Goal: Task Accomplishment & Management: Manage account settings

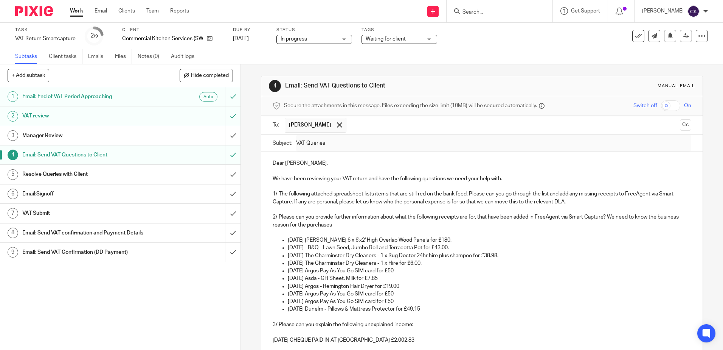
scroll to position [363, 0]
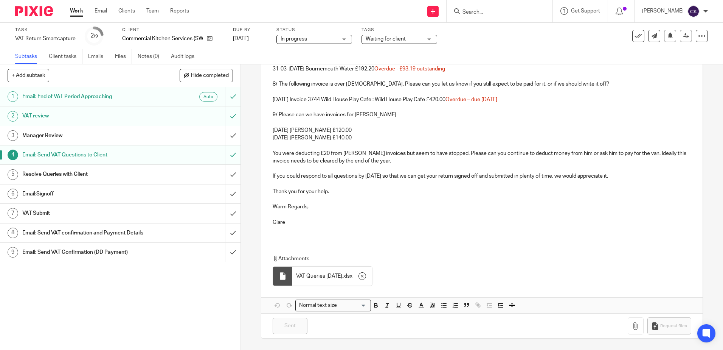
click at [72, 12] on link "Work" at bounding box center [76, 11] width 13 height 8
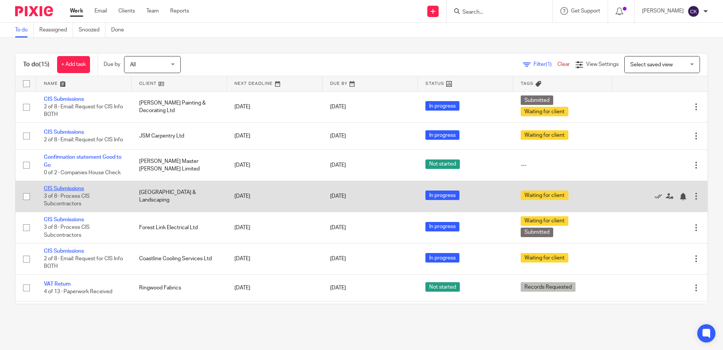
click at [71, 191] on link "CIS Submissions" at bounding box center [64, 188] width 40 height 5
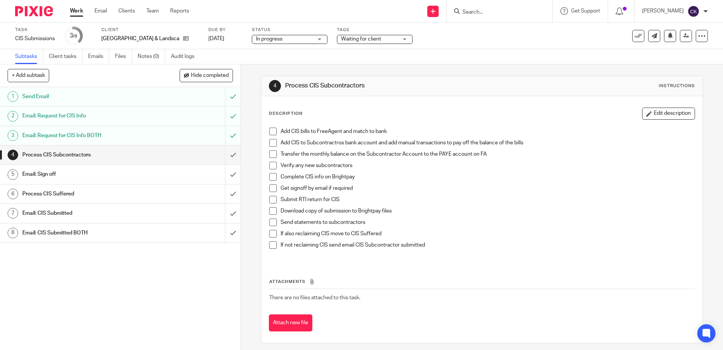
click at [270, 131] on span at bounding box center [273, 131] width 8 height 8
click at [269, 143] on span at bounding box center [273, 143] width 8 height 8
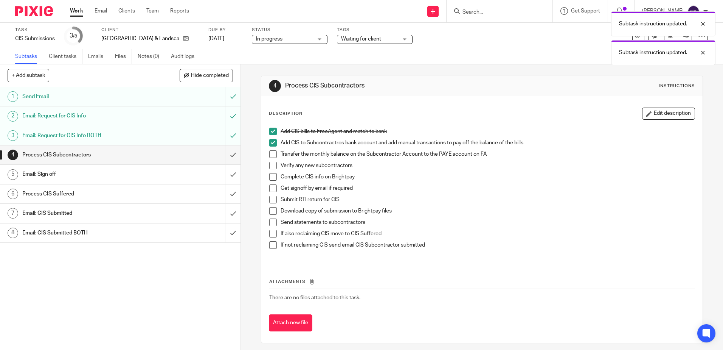
click at [270, 152] on span at bounding box center [273, 154] width 8 height 8
click at [271, 165] on span at bounding box center [273, 166] width 8 height 8
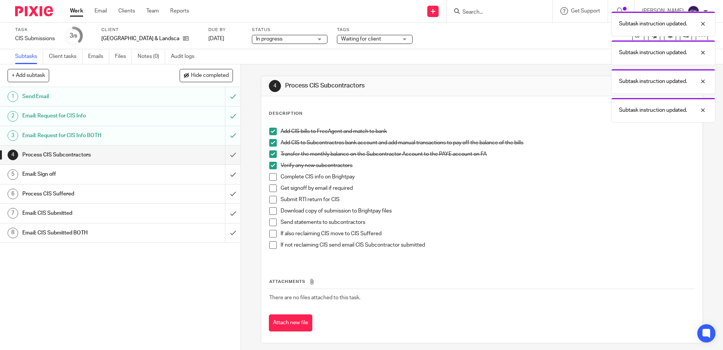
click at [271, 176] on span at bounding box center [273, 177] width 8 height 8
click at [270, 188] on span at bounding box center [273, 188] width 8 height 8
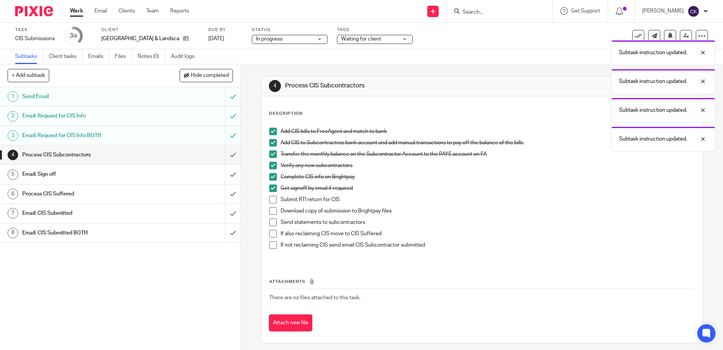
click at [194, 172] on div "Email: Sign off" at bounding box center [120, 173] width 196 height 11
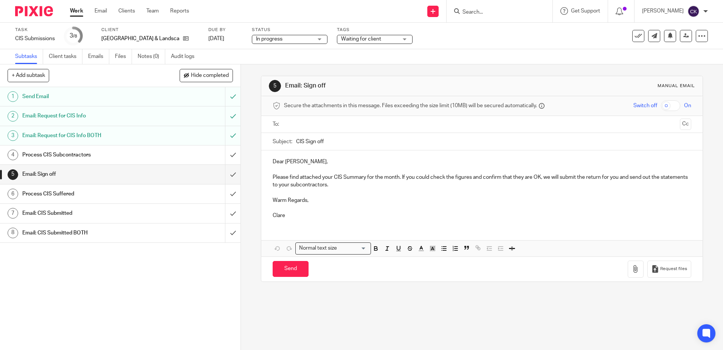
click at [291, 124] on input "text" at bounding box center [482, 124] width 390 height 9
click at [472, 179] on p "Please find attached your CIS Summary for the month. If you could check the fig…" at bounding box center [482, 183] width 418 height 16
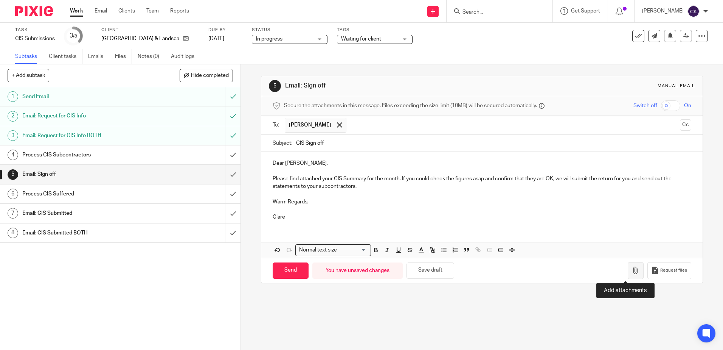
click at [632, 271] on icon "button" at bounding box center [636, 270] width 8 height 8
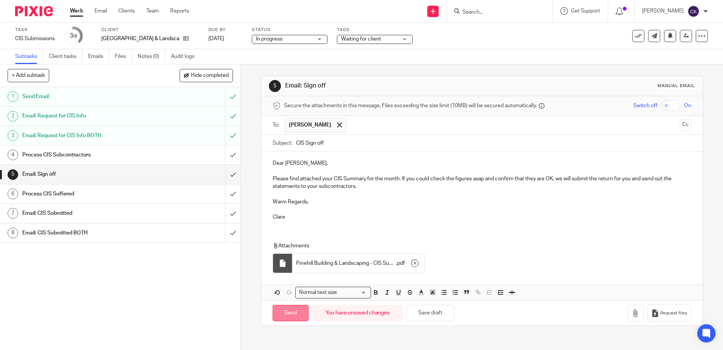
click at [291, 315] on input "Send" at bounding box center [291, 312] width 36 height 16
type input "Sent"
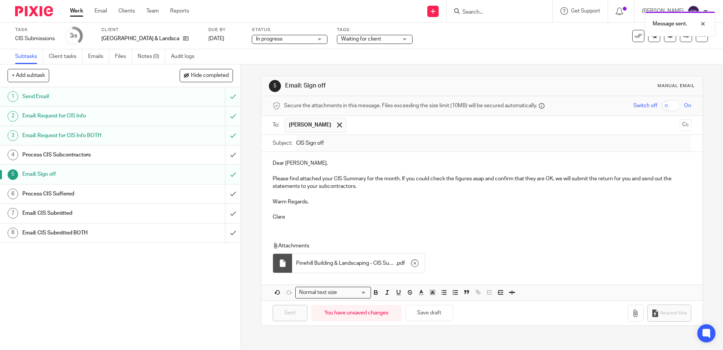
click at [392, 36] on div "Message sent." at bounding box center [539, 22] width 354 height 29
click at [391, 39] on div "Waiting for client" at bounding box center [375, 39] width 76 height 9
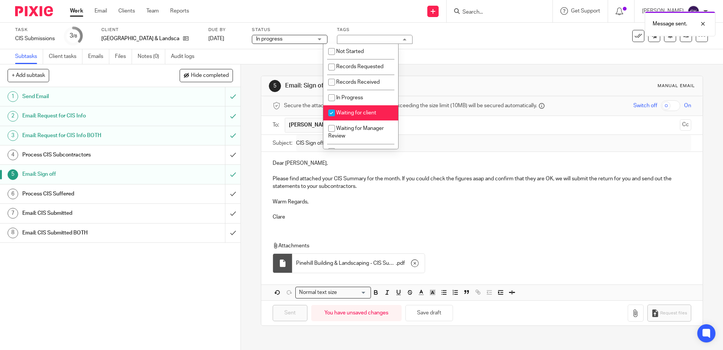
click at [333, 111] on input "checkbox" at bounding box center [332, 113] width 14 height 14
checkbox input "false"
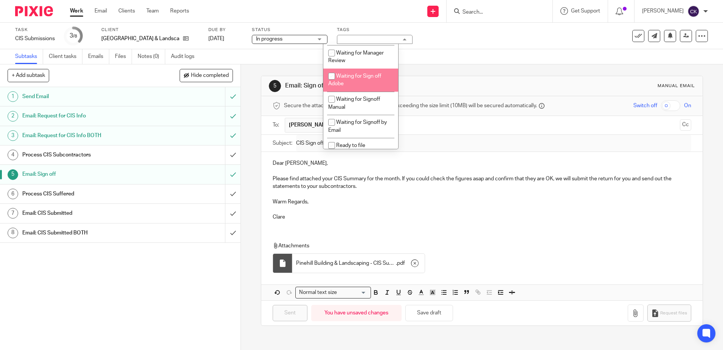
scroll to position [76, 0]
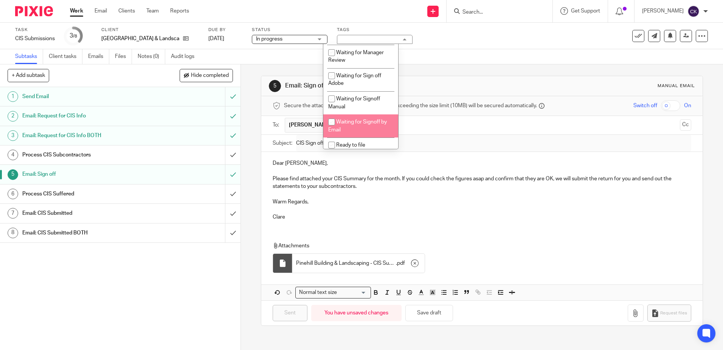
click at [332, 123] on input "checkbox" at bounding box center [332, 122] width 14 height 14
checkbox input "true"
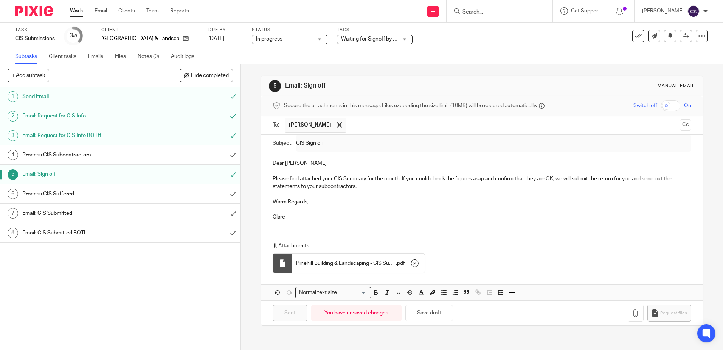
click at [437, 38] on div "Task CIS Submissions Save CIS Submissions 3 /8 Client Pinehill Building & Lands…" at bounding box center [304, 36] width 578 height 18
click at [76, 10] on link "Work" at bounding box center [76, 11] width 13 height 8
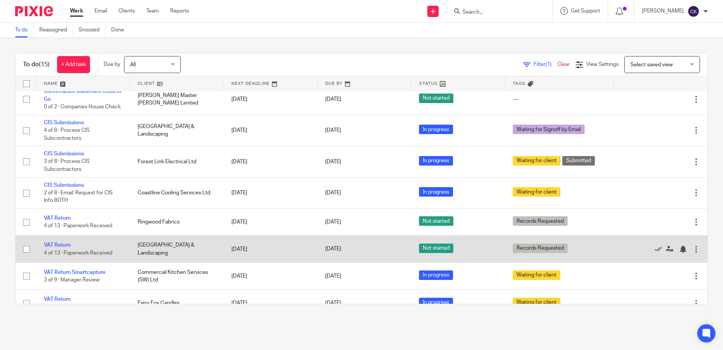
scroll to position [76, 0]
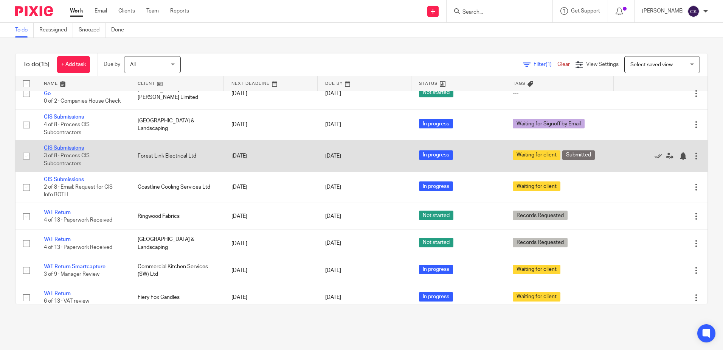
click at [74, 151] on link "CIS Submissions" at bounding box center [64, 147] width 40 height 5
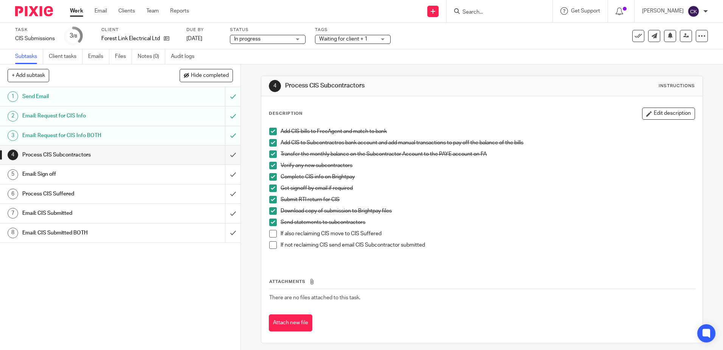
click at [78, 12] on link "Work" at bounding box center [76, 11] width 13 height 8
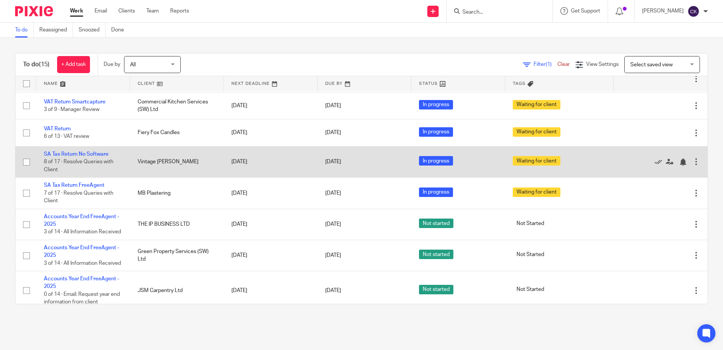
scroll to position [156, 0]
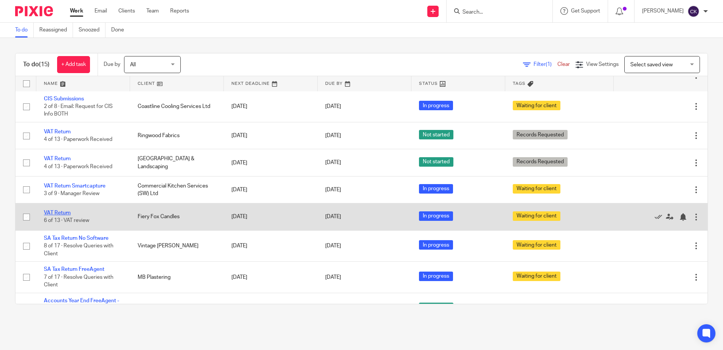
click at [62, 215] on link "VAT Return" at bounding box center [57, 212] width 27 height 5
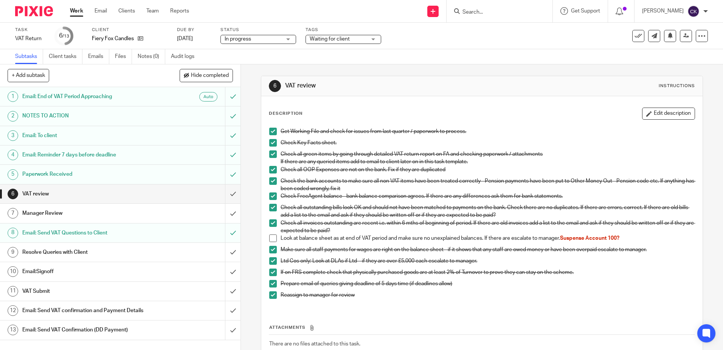
click at [374, 39] on div "Waiting for client" at bounding box center [344, 39] width 76 height 9
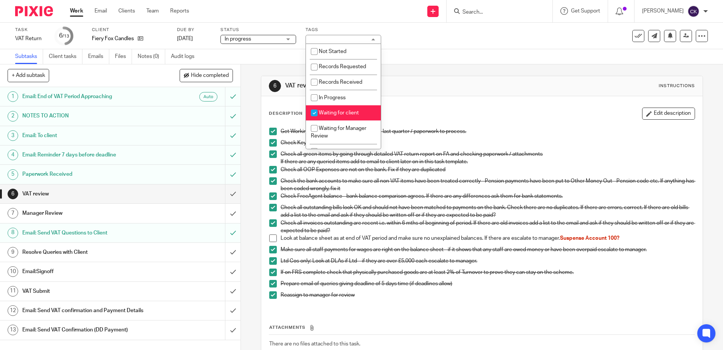
click at [316, 112] on input "checkbox" at bounding box center [314, 113] width 14 height 14
checkbox input "false"
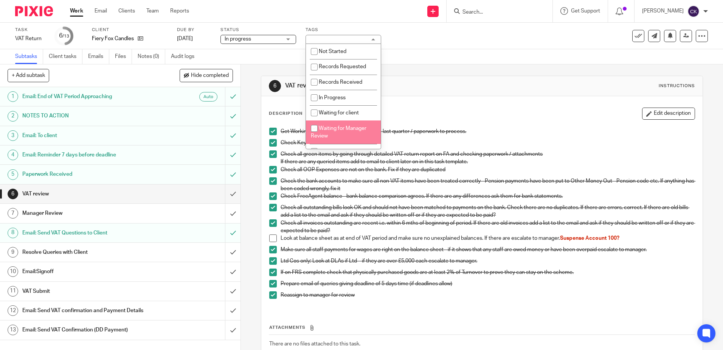
click at [315, 129] on input "checkbox" at bounding box center [314, 128] width 14 height 14
checkbox input "true"
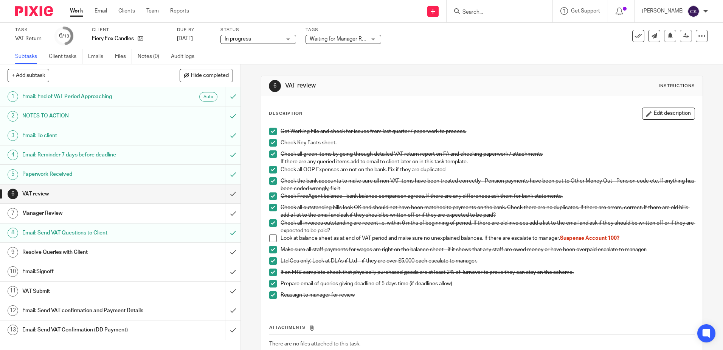
click at [507, 48] on div "Task VAT Return Save VAT Return 6 /13 Client Fiery Fox Candles Due by 7 Nov 202…" at bounding box center [361, 36] width 723 height 26
click at [684, 38] on icon at bounding box center [687, 36] width 6 height 6
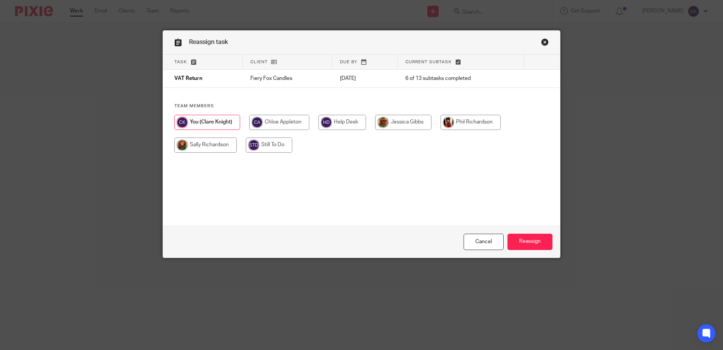
click at [212, 143] on input "radio" at bounding box center [205, 144] width 62 height 15
radio input "true"
click at [518, 239] on input "Reassign" at bounding box center [530, 241] width 45 height 16
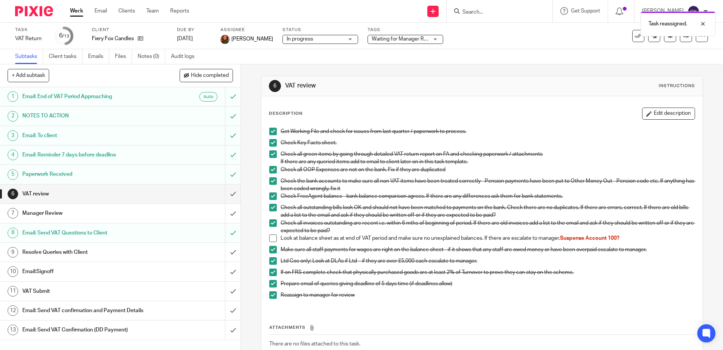
click at [73, 12] on link "Work" at bounding box center [76, 11] width 13 height 8
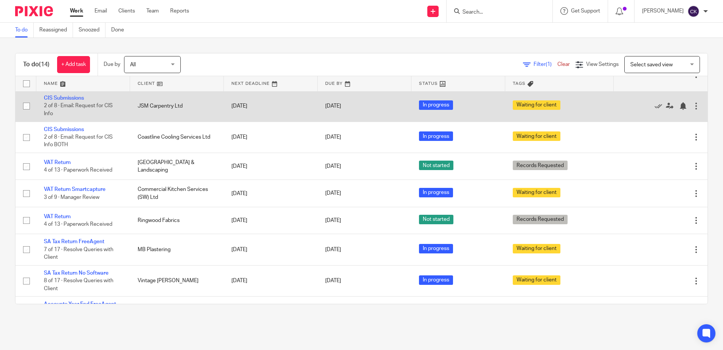
scroll to position [151, 0]
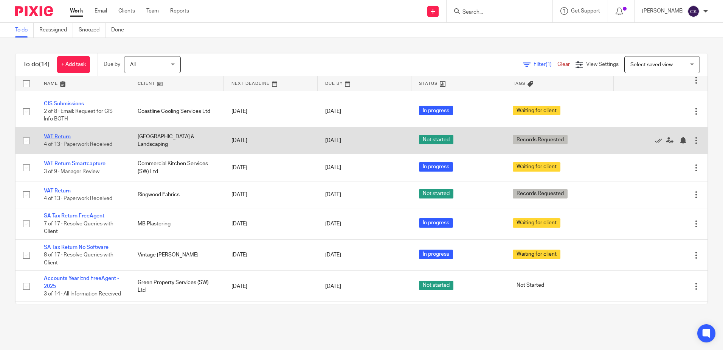
click at [60, 139] on link "VAT Return" at bounding box center [57, 136] width 27 height 5
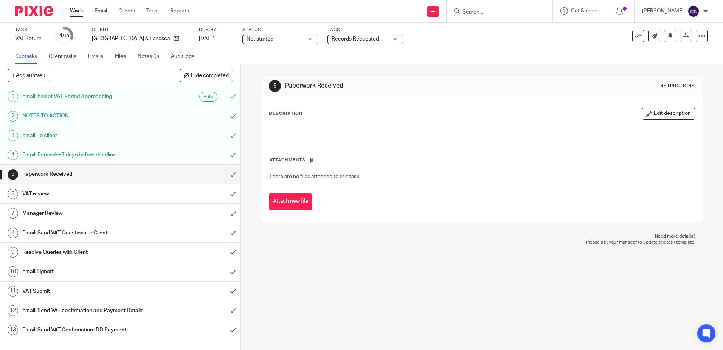
click at [78, 11] on link "Work" at bounding box center [76, 11] width 13 height 8
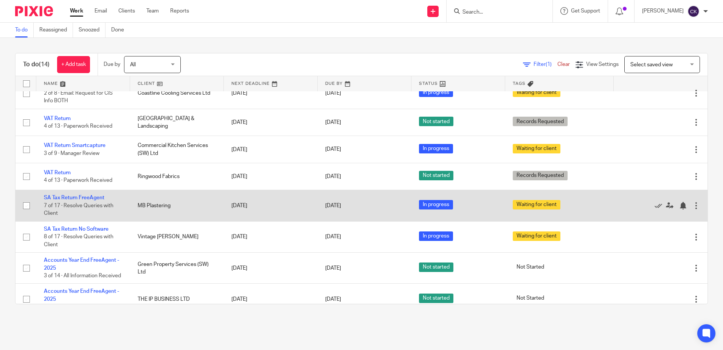
scroll to position [167, 0]
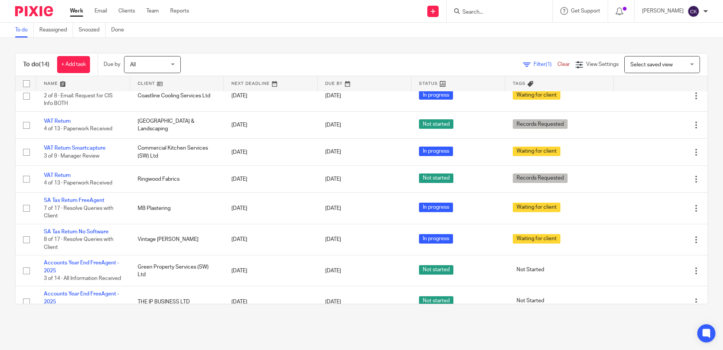
click at [488, 15] on input "Search" at bounding box center [496, 12] width 68 height 7
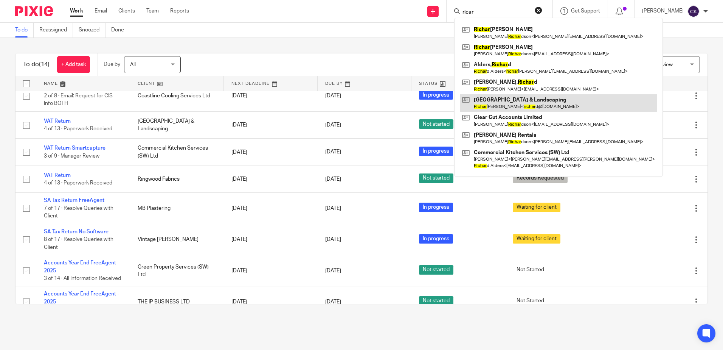
type input "ricar"
click at [520, 102] on link at bounding box center [558, 102] width 197 height 17
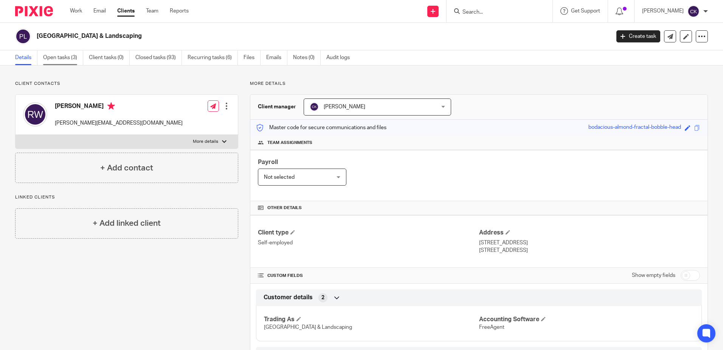
click at [56, 57] on link "Open tasks (3)" at bounding box center [63, 57] width 40 height 15
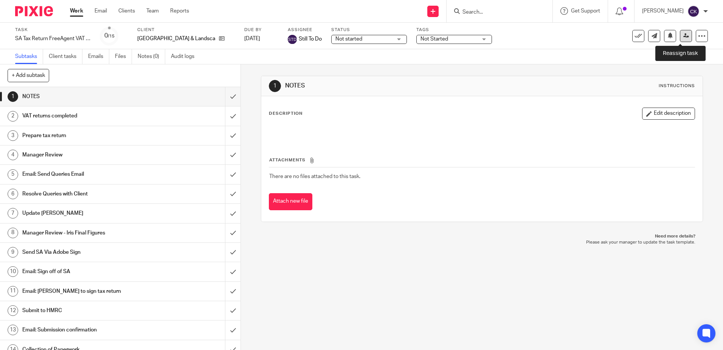
click at [684, 33] on icon at bounding box center [687, 36] width 6 height 6
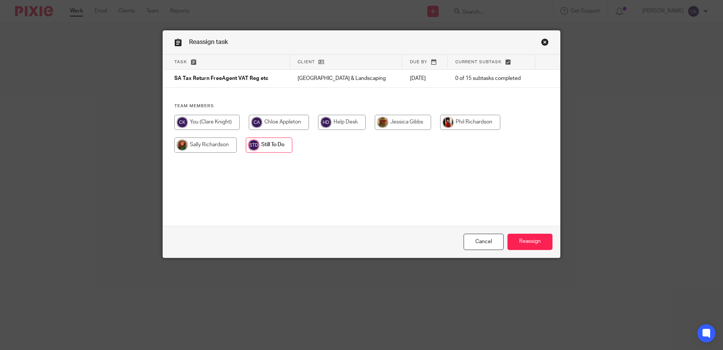
click at [200, 126] on input "radio" at bounding box center [206, 122] width 65 height 15
radio input "true"
click at [523, 241] on input "Reassign" at bounding box center [530, 241] width 45 height 16
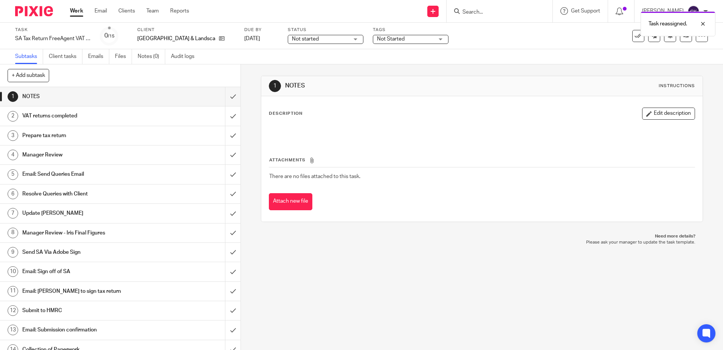
click at [197, 120] on div "VAT returns completed" at bounding box center [120, 115] width 196 height 11
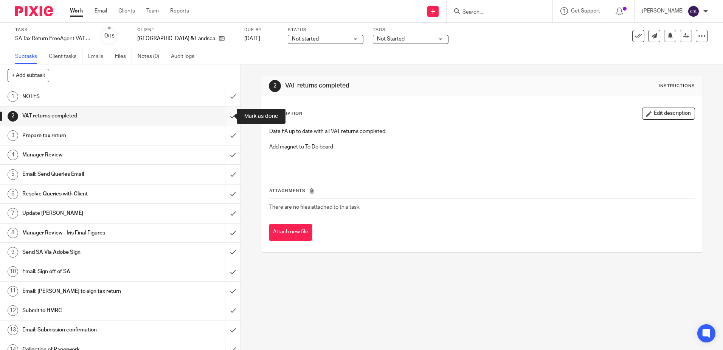
click at [224, 113] on input "submit" at bounding box center [120, 115] width 241 height 19
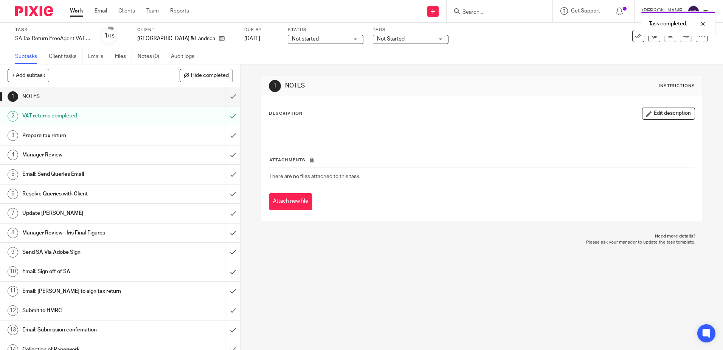
click at [177, 138] on div "Prepare tax return" at bounding box center [120, 135] width 196 height 11
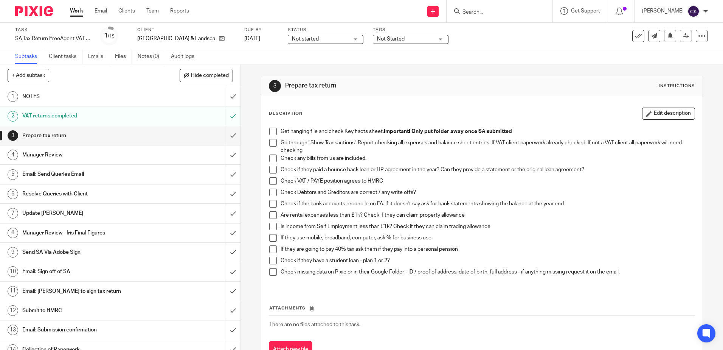
click at [270, 130] on span at bounding box center [273, 131] width 8 height 8
drag, startPoint x: 51, startPoint y: 171, endPoint x: 60, endPoint y: 172, distance: 8.4
click at [51, 171] on h1 "Email: Send Queries Email" at bounding box center [87, 173] width 130 height 11
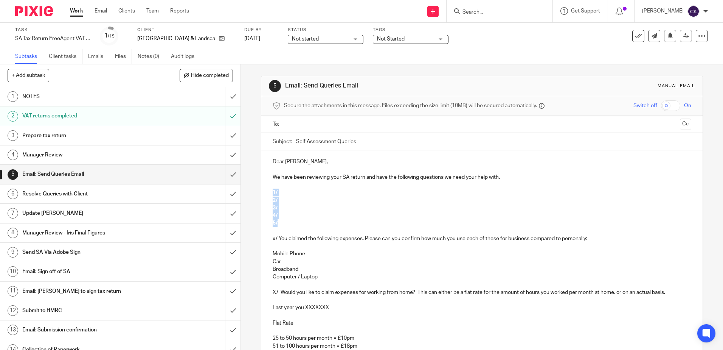
drag, startPoint x: 276, startPoint y: 225, endPoint x: 269, endPoint y: 190, distance: 35.6
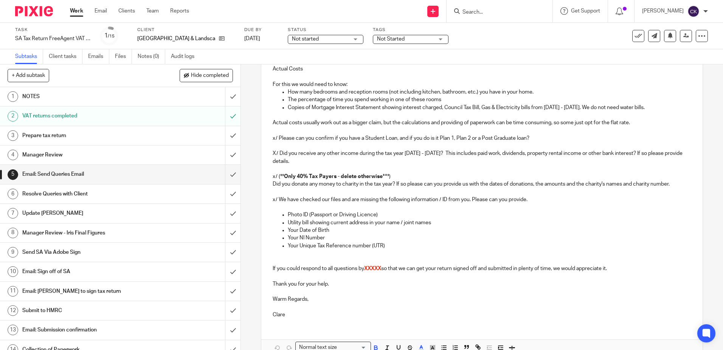
scroll to position [342, 0]
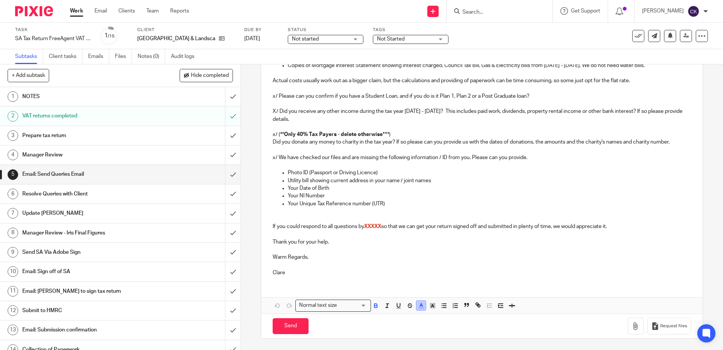
click at [420, 310] on button "button" at bounding box center [420, 304] width 9 height 9
click at [398, 330] on li "color:#000000" at bounding box center [401, 330] width 6 height 6
click at [373, 309] on button "button" at bounding box center [375, 304] width 9 height 9
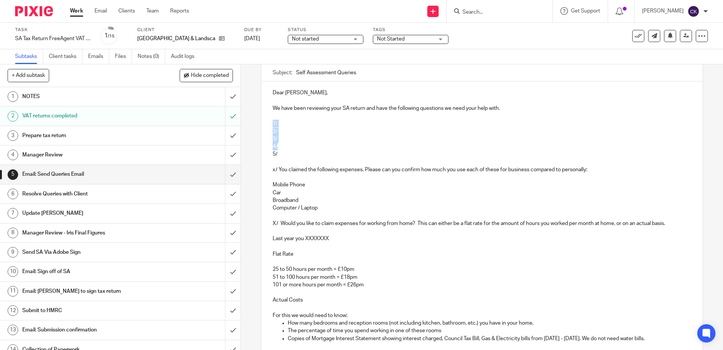
scroll to position [0, 0]
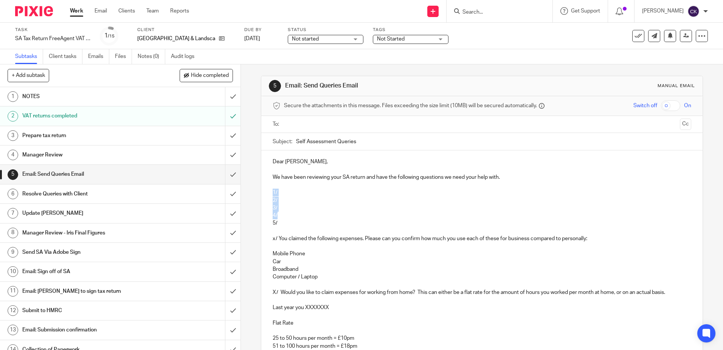
click at [283, 188] on p "1/" at bounding box center [482, 192] width 418 height 8
click at [283, 191] on p "1/" at bounding box center [482, 192] width 418 height 8
click at [282, 192] on p "1/" at bounding box center [482, 192] width 418 height 8
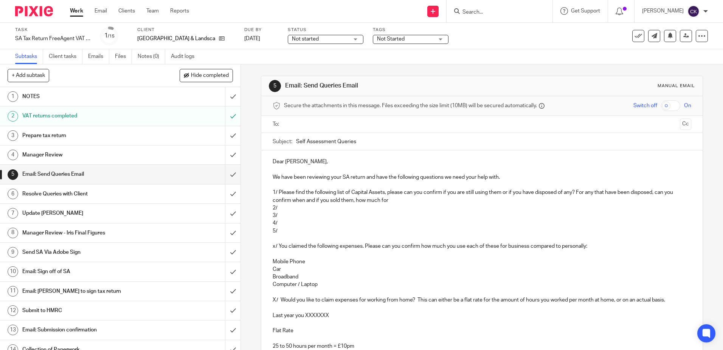
click at [305, 200] on p "1/ Please find the following list of Capital Assets, please can you confirm if …" at bounding box center [482, 196] width 418 height 16
click at [407, 202] on p "1/ Please find the following list of Capital Assets, please can you confirm if …" at bounding box center [482, 196] width 418 height 16
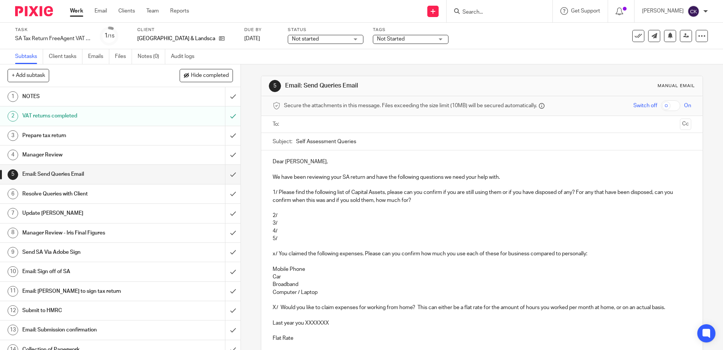
click at [412, 200] on p "1/ Please find the following list of Capital Assets, please can you confirm if …" at bounding box center [482, 196] width 418 height 16
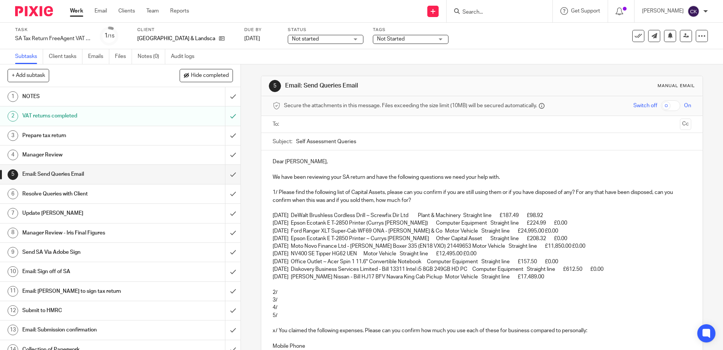
drag, startPoint x: 550, startPoint y: 214, endPoint x: 531, endPoint y: 213, distance: 19.7
click at [531, 213] on p "23 May 24 DeWalt Brushless Cordless Drill ~ Screwfix Dir Ltd Plant & Machinery …" at bounding box center [482, 215] width 418 height 8
drag, startPoint x: 560, startPoint y: 222, endPoint x: 530, endPoint y: 222, distance: 29.5
click at [530, 222] on p "10 Feb 23 Epson Ecotank E T-2850 Printer (Currys Poole) Computer Equipment Stra…" at bounding box center [482, 223] width 418 height 8
drag, startPoint x: 559, startPoint y: 230, endPoint x: 543, endPoint y: 230, distance: 16.6
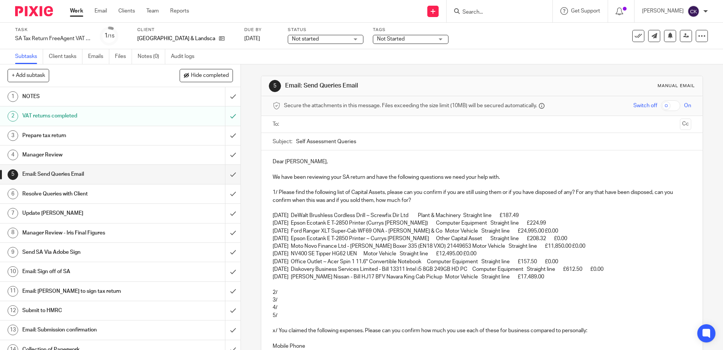
click at [543, 230] on p "25 Apr 22 Ford Ranger XLT Super-Cab WF69 ONA - H J Wickett & Co Motor Vehicle S…" at bounding box center [482, 231] width 418 height 8
drag, startPoint x: 558, startPoint y: 236, endPoint x: 539, endPoint y: 237, distance: 18.2
click at [539, 237] on p "23 Feb 22 Epson Ecotank E T-2850 Printer ~ Currys Poole Other Capital Asset Str…" at bounding box center [482, 239] width 418 height 8
drag, startPoint x: 586, startPoint y: 245, endPoint x: 570, endPoint y: 246, distance: 16.7
click at [570, 246] on p "18 Oct 21 Moto Novo Finance Ltd - Bill Peugeot Boxer 335 (EN18 VXO) 21449653 Mo…" at bounding box center [482, 246] width 418 height 8
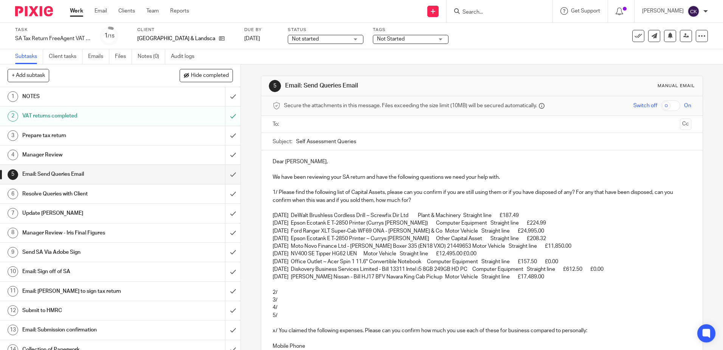
drag, startPoint x: 492, startPoint y: 251, endPoint x: 477, endPoint y: 252, distance: 15.1
click at [477, 252] on p "11 Apr 18 NV400 SE Tipper HG62 UEN Motor Vehicle Straight line £12,495.00 £0.00" at bounding box center [482, 254] width 418 height 8
drag, startPoint x: 577, startPoint y: 262, endPoint x: 559, endPoint y: 262, distance: 17.8
click at [559, 262] on p "03 Apr 18 Office Outlet ~ Acer Spin 1 11.6" Convertible Notebook Computer Equip…" at bounding box center [482, 262] width 418 height 8
drag, startPoint x: 622, startPoint y: 269, endPoint x: 601, endPoint y: 271, distance: 20.5
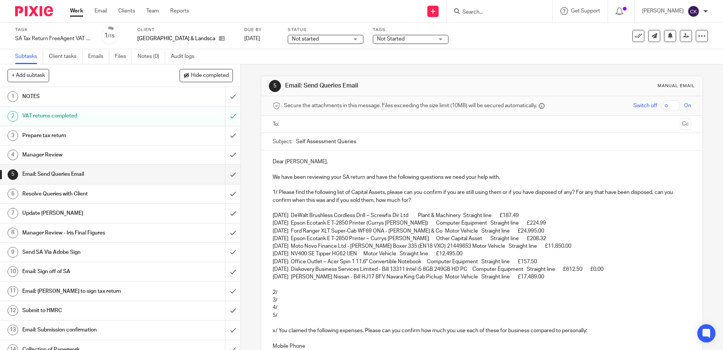
click at [601, 271] on p "12 Dec 17 Diskovery Business Services Limited - Bill 13311 Intel i5 8GB 249GB H…" at bounding box center [482, 269] width 418 height 8
drag, startPoint x: 503, startPoint y: 214, endPoint x: 497, endPoint y: 215, distance: 6.1
click at [497, 215] on p "23 May 24 DeWalt Brushless Cordless Drill ~ Screwfix Dir Ltd Plant & Machinery …" at bounding box center [482, 215] width 418 height 8
drag, startPoint x: 505, startPoint y: 224, endPoint x: 495, endPoint y: 224, distance: 9.5
click at [495, 224] on p "10 Feb 23 Epson Ecotank E T-2850 Printer (Currys Poole) Computer Equipment Stra…" at bounding box center [482, 223] width 418 height 8
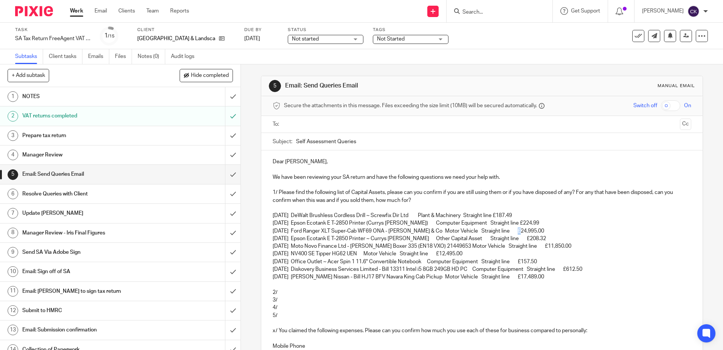
drag, startPoint x: 514, startPoint y: 230, endPoint x: 506, endPoint y: 230, distance: 8.7
click at [506, 230] on p "25 Apr 22 Ford Ranger XLT Super-Cab WF69 ONA - H J Wickett & Co Motor Vehicle S…" at bounding box center [482, 231] width 418 height 8
drag, startPoint x: 513, startPoint y: 239, endPoint x: 507, endPoint y: 239, distance: 6.1
click at [507, 239] on p "23 Feb 22 Epson Ecotank E T-2850 Printer ~ Currys Poole Other Capital Asset Str…" at bounding box center [482, 239] width 418 height 8
drag, startPoint x: 541, startPoint y: 247, endPoint x: 534, endPoint y: 248, distance: 6.2
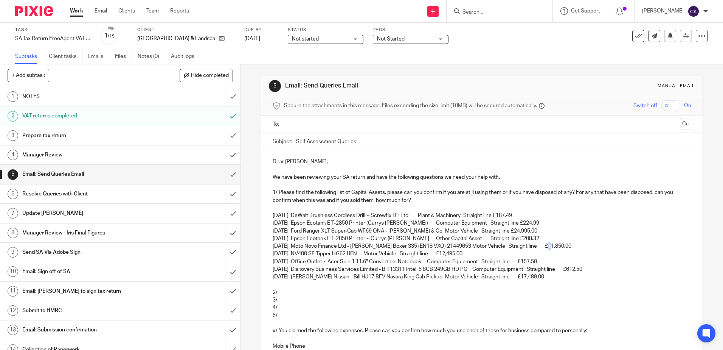
click at [534, 248] on p "18 Oct 21 Moto Novo Finance Ltd - Bill Peugeot Boxer 335 (EN18 VXO) 21449653 Mo…" at bounding box center [482, 246] width 418 height 8
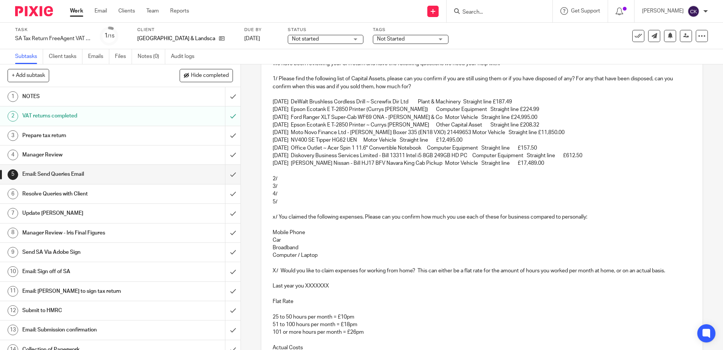
scroll to position [189, 0]
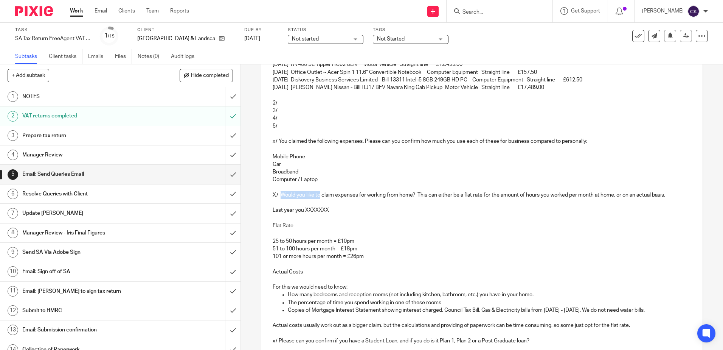
drag, startPoint x: 318, startPoint y: 196, endPoint x: 280, endPoint y: 194, distance: 37.5
click at [280, 194] on p "X/ Would you like to claim expenses for working from home? This can either be a…" at bounding box center [482, 195] width 418 height 8
click at [323, 194] on p "X/ Last year you claim expenses for working from home? This can either be a fla…" at bounding box center [482, 195] width 418 height 8
drag, startPoint x: 329, startPoint y: 194, endPoint x: 279, endPoint y: 195, distance: 50.3
click at [279, 195] on p "X/ Last year you claimed expenses for working from home? This can either be a f…" at bounding box center [482, 195] width 418 height 8
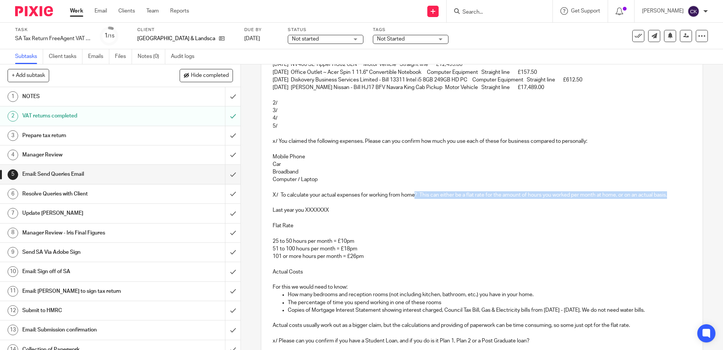
drag, startPoint x: 678, startPoint y: 197, endPoint x: 412, endPoint y: 196, distance: 265.9
click at [412, 196] on p "X/ To calculate your actual expenses for working from home? This can either be …" at bounding box center [482, 195] width 418 height 8
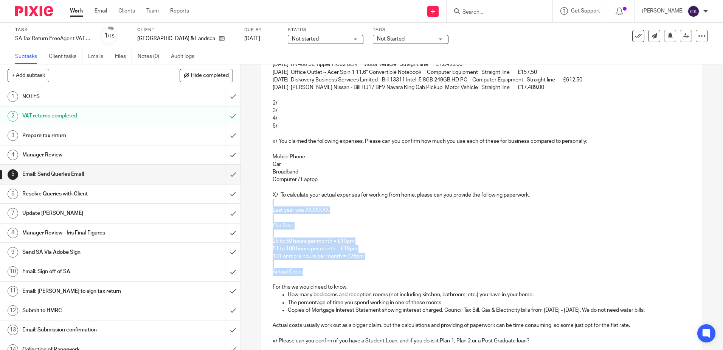
drag, startPoint x: 306, startPoint y: 274, endPoint x: 270, endPoint y: 204, distance: 79.3
click at [270, 204] on div "Dear Richard, We have been reviewing your SA return and have the following ques…" at bounding box center [481, 243] width 441 height 565
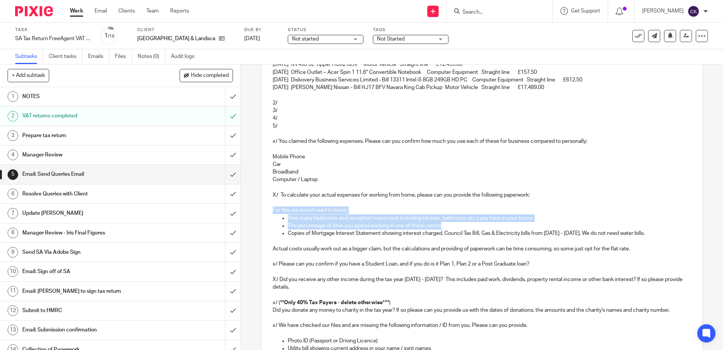
drag, startPoint x: 444, startPoint y: 226, endPoint x: 267, endPoint y: 209, distance: 177.8
click at [267, 209] on div "Dear Richard, We have been reviewing your SA return and have the following ques…" at bounding box center [481, 205] width 441 height 488
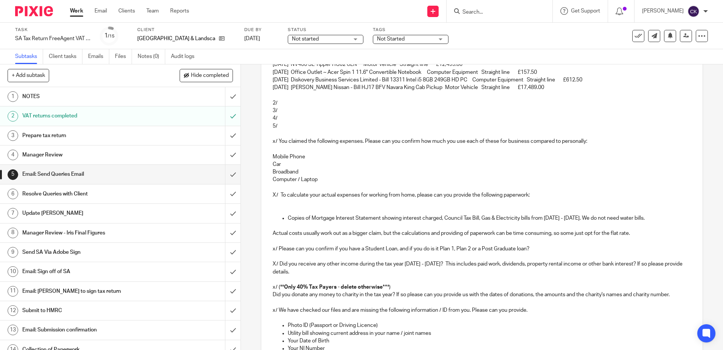
click at [443, 220] on p "Copies of Mortgage Interest Statement showing interest charged, Council Tax Bil…" at bounding box center [489, 218] width 403 height 8
drag, startPoint x: 443, startPoint y: 220, endPoint x: 261, endPoint y: 218, distance: 181.6
click at [261, 218] on div "Dear Richard, We have been reviewing your SA return and have the following ques…" at bounding box center [481, 197] width 441 height 473
click at [306, 219] on p "Council Tax Bill, Gas & Electricity bills from 06/04/23 - 05/04/24. We do not n…" at bounding box center [482, 218] width 418 height 8
click at [270, 221] on div "Dear Richard, We have been reviewing your SA return and have the following ques…" at bounding box center [481, 197] width 441 height 473
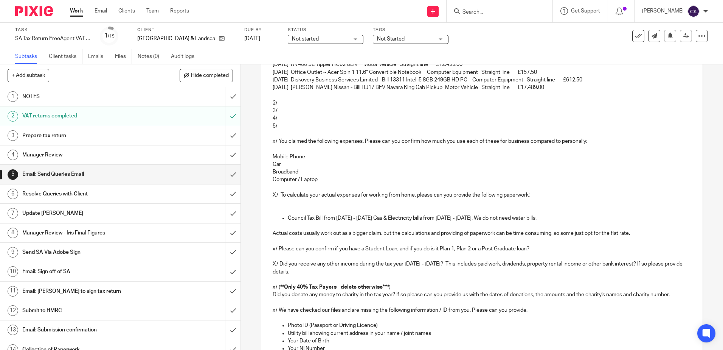
click at [282, 204] on p at bounding box center [482, 203] width 418 height 8
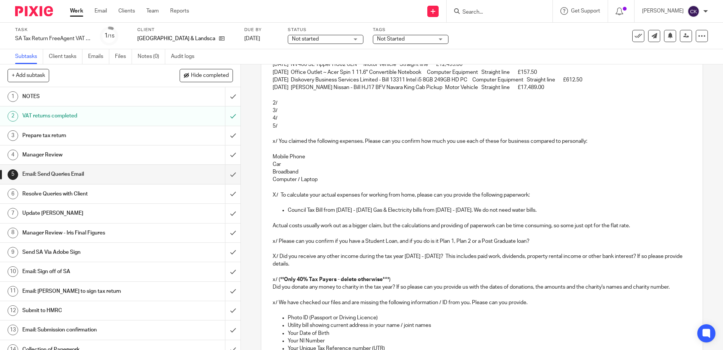
click at [395, 210] on p "Council Tax Bill from 1st Apr 24 - 31st Mar 25 Gas & Electricity bills from 06/…" at bounding box center [489, 210] width 403 height 8
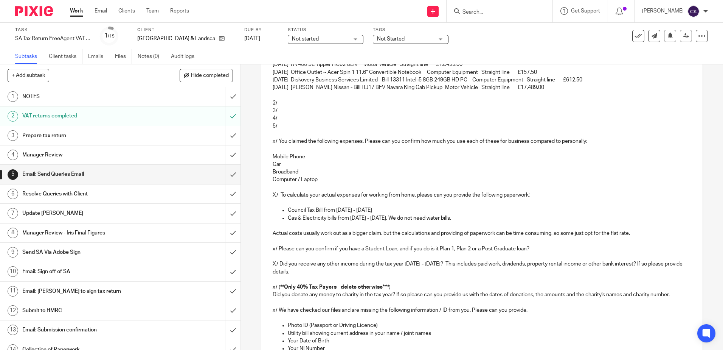
click at [354, 219] on p "Gas & Electricity bills from 06/04/23 - 05/04/24. We do not need water bills." at bounding box center [489, 218] width 403 height 8
click at [370, 219] on p "Gas & Electricity bills from 16/04/23 - 05/04/24. We do not need water bills." at bounding box center [489, 218] width 403 height 8
click at [397, 217] on p "Gas & Electricity bills from 16/04/24 - 05/04/24. We do not need water bills." at bounding box center [489, 218] width 403 height 8
drag, startPoint x: 464, startPoint y: 218, endPoint x: 399, endPoint y: 220, distance: 64.7
click at [399, 220] on p "Gas & Electricity bills from 16/04/24 - 05/04/25. We do not need water bills." at bounding box center [489, 218] width 403 height 8
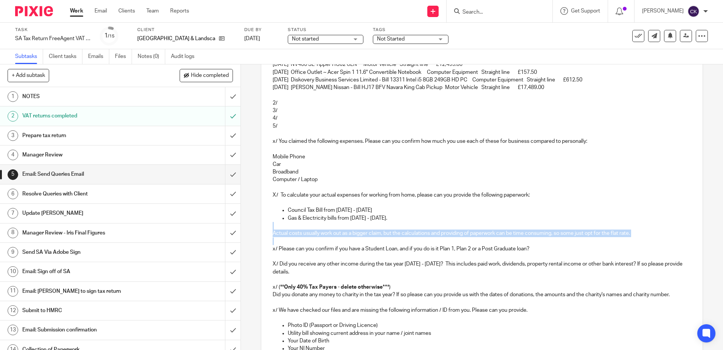
drag, startPoint x: 515, startPoint y: 247, endPoint x: 253, endPoint y: 228, distance: 262.8
click at [253, 228] on div "5 Email: Send Queries Email Manual email Secure the attachments in this message…" at bounding box center [482, 206] width 482 height 285
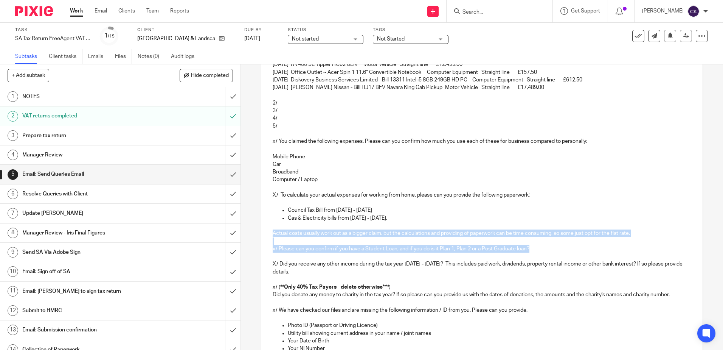
drag, startPoint x: 533, startPoint y: 249, endPoint x: 266, endPoint y: 235, distance: 267.4
click at [266, 235] on div "Dear Richard, We have been reviewing your SA return and have the following ques…" at bounding box center [481, 197] width 441 height 473
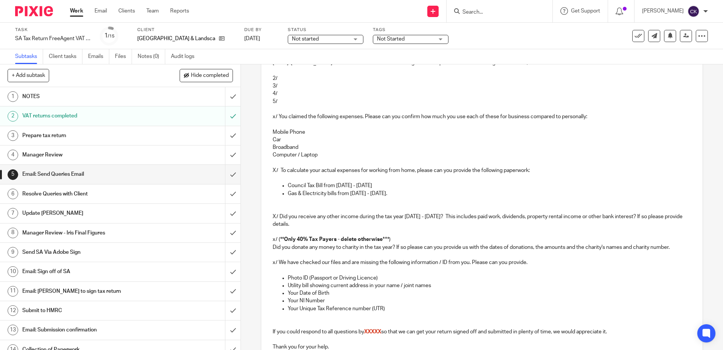
scroll to position [227, 0]
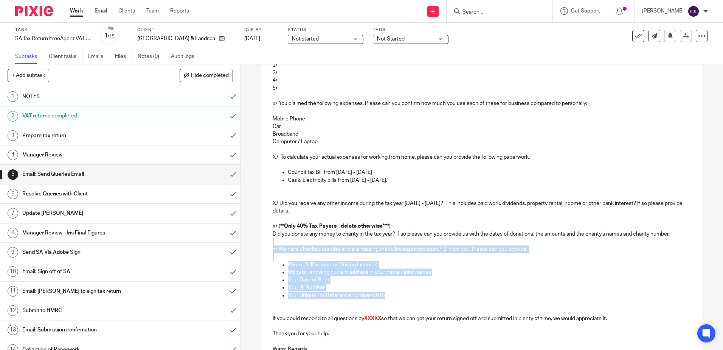
drag, startPoint x: 388, startPoint y: 294, endPoint x: 261, endPoint y: 243, distance: 136.8
click at [261, 243] on div "Dear Richard, We have been reviewing your SA return and have the following ques…" at bounding box center [481, 148] width 441 height 450
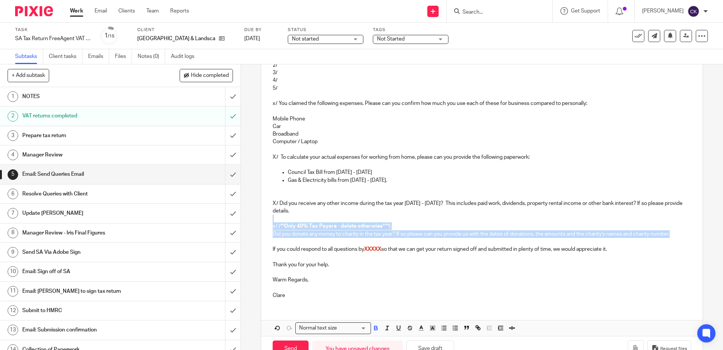
drag, startPoint x: 678, startPoint y: 232, endPoint x: 257, endPoint y: 222, distance: 420.7
click at [257, 222] on div "5 Email: Send Queries Email Manual email Secure the attachments in this message…" at bounding box center [482, 206] width 482 height 285
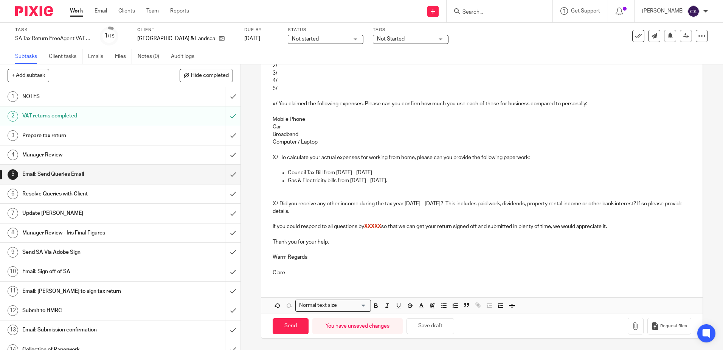
scroll to position [75, 0]
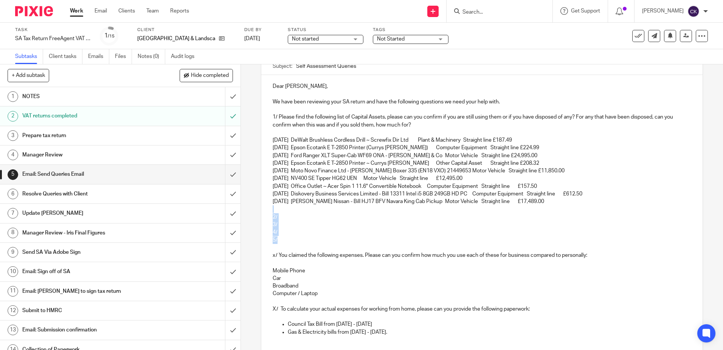
drag, startPoint x: 281, startPoint y: 242, endPoint x: 268, endPoint y: 211, distance: 33.9
click at [268, 211] on div "Dear Richard, We have been reviewing your SA return and have the following ques…" at bounding box center [481, 254] width 441 height 358
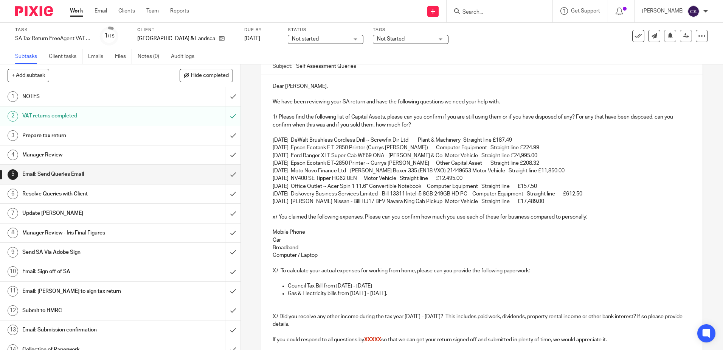
click at [273, 218] on p "x/ You claimed the following expenses. Please can you confirm how much you use …" at bounding box center [482, 217] width 418 height 8
click at [306, 233] on p "Mobile Phone" at bounding box center [482, 232] width 418 height 8
drag, startPoint x: 364, startPoint y: 219, endPoint x: 277, endPoint y: 215, distance: 86.7
click at [277, 215] on p "2/ You claimed the following expenses. Please can you confirm how much you use …" at bounding box center [482, 217] width 418 height 8
drag, startPoint x: 411, startPoint y: 219, endPoint x: 378, endPoint y: 220, distance: 32.9
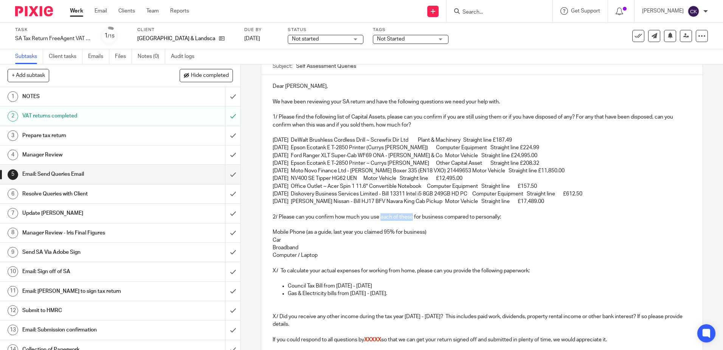
click at [378, 220] on p "2/ Please can you confirm how much you use each of these for business compared …" at bounding box center [482, 217] width 418 height 8
drag, startPoint x: 430, startPoint y: 232, endPoint x: 304, endPoint y: 233, distance: 126.0
click at [304, 233] on p "Mobile Phone (as a guide, last year you claimed 95% for business)" at bounding box center [482, 232] width 418 height 8
click at [514, 217] on p "2/ Please can you confirm how much you use your mobile phone for business compa…" at bounding box center [482, 217] width 418 height 8
click at [513, 221] on p at bounding box center [482, 225] width 418 height 8
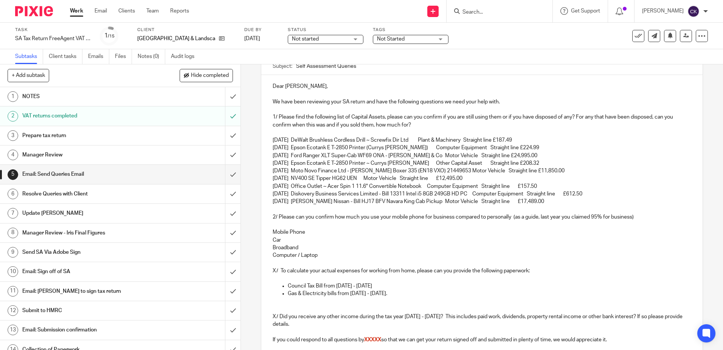
click at [514, 218] on p "2/ Please can you confirm how much you use your mobile phone for business compa…" at bounding box center [482, 217] width 418 height 8
click at [512, 219] on p "2/ Please can you confirm how much you use your mobile phone for business compa…" at bounding box center [482, 217] width 418 height 8
click at [633, 218] on p "2/ Please can you confirm how much you use your mobile phone for business compa…" at bounding box center [482, 217] width 418 height 8
drag, startPoint x: 326, startPoint y: 256, endPoint x: 266, endPoint y: 227, distance: 66.5
click at [266, 227] on div "Dear Richard, We have been reviewing your SA return and have the following ques…" at bounding box center [481, 235] width 441 height 320
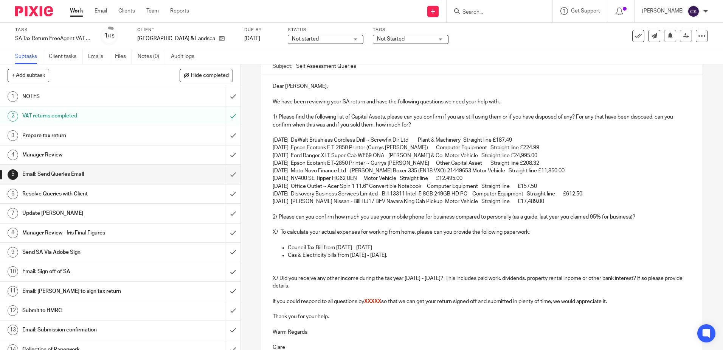
click at [274, 233] on p "X/ To calculate your actual expenses for working from home, please can you prov…" at bounding box center [482, 232] width 418 height 8
click at [270, 264] on div "Dear Richard, We have been reviewing your SA return and have the following ques…" at bounding box center [481, 215] width 441 height 281
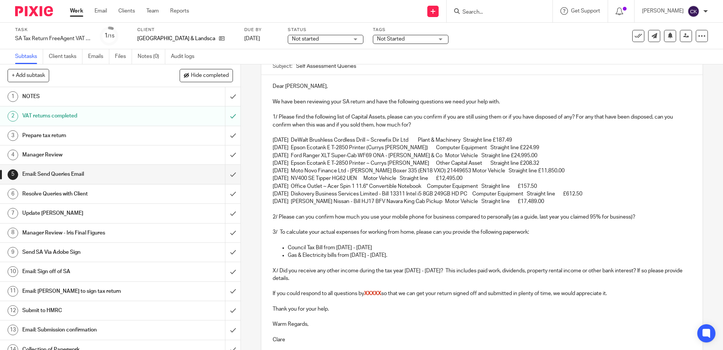
click at [274, 272] on p "X/ Did you receive any other income during the tax year 6th April 2023 - 5th Ap…" at bounding box center [482, 275] width 418 height 16
click at [434, 271] on p "4/ Did you receive any other income during the tax year 6th April 2023 - 5th Ap…" at bounding box center [482, 275] width 418 height 16
click at [434, 272] on p "4/ Did you receive any other income during the tax year 6th April 2023 - 5th Ap…" at bounding box center [482, 275] width 418 height 16
click at [435, 272] on p "4/ Did you receive any other income during the tax year 6th April 2023 - 5th Ap…" at bounding box center [482, 275] width 418 height 16
click at [475, 272] on p "4/ Did you receive any other income during the tax year 6th April 2024 - 5th Ap…" at bounding box center [482, 275] width 418 height 16
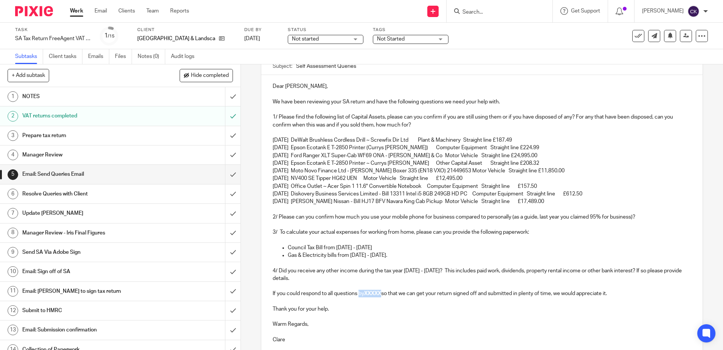
drag, startPoint x: 383, startPoint y: 294, endPoint x: 358, endPoint y: 293, distance: 24.6
click at [358, 293] on p "If you could respond to all questions by XXXXX so that we can get your return s…" at bounding box center [482, 293] width 418 height 8
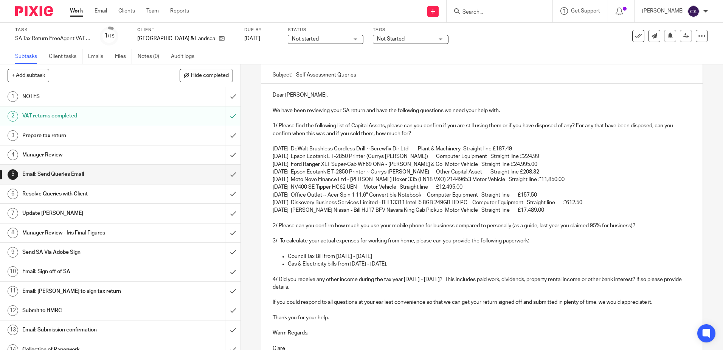
scroll to position [142, 0]
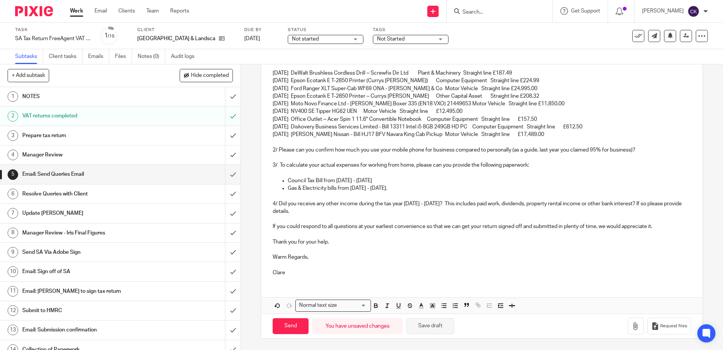
click at [429, 326] on button "Save draft" at bounding box center [431, 326] width 48 height 16
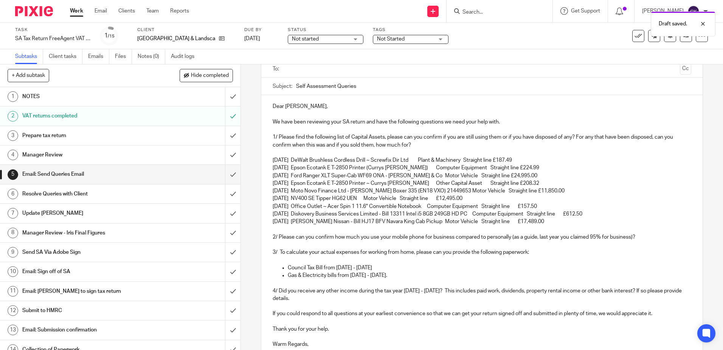
scroll to position [0, 0]
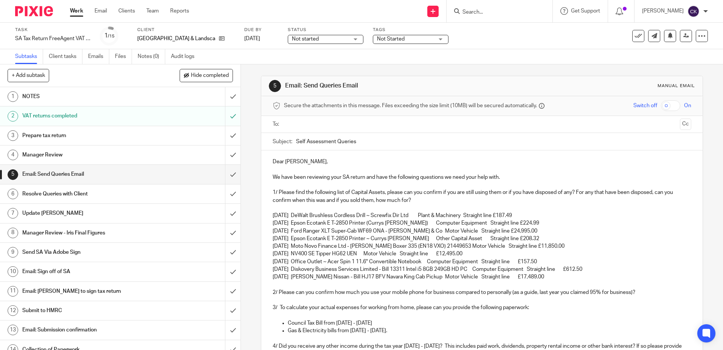
click at [546, 277] on p "31 Mar 17 Westover Nissan - Bill HJ17 BFV Navara King Cab Pickup Motor Vehicle …" at bounding box center [482, 277] width 418 height 8
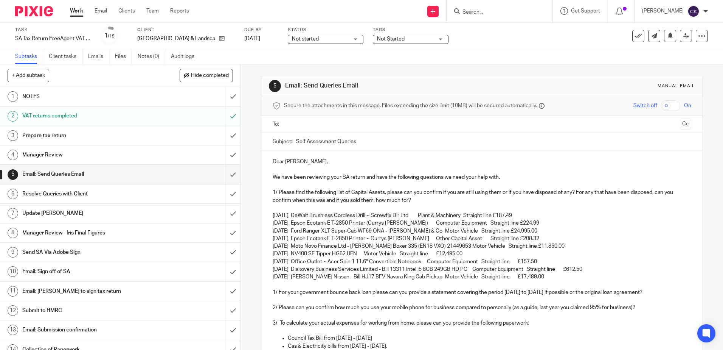
click at [526, 292] on p "1/ For your government bounce back loan please can you provide a statement cove…" at bounding box center [482, 292] width 418 height 8
click at [555, 293] on p "1/ For your government bounce back loan please can you provide a statement cove…" at bounding box center [482, 292] width 418 height 8
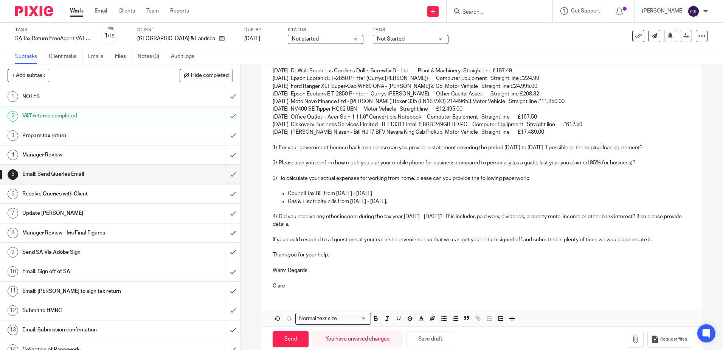
scroll to position [151, 0]
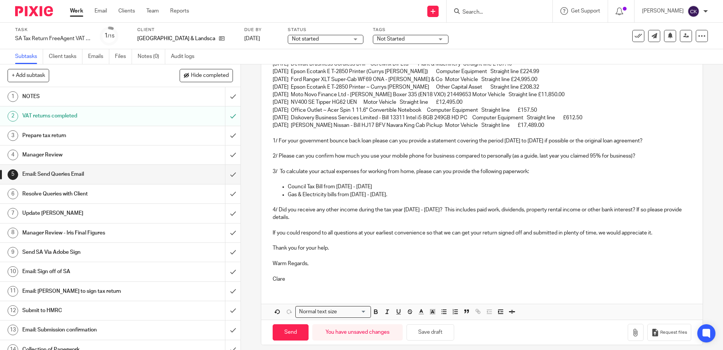
click at [274, 138] on p "1/ For your government bounce back loan please can you provide a statement cove…" at bounding box center [482, 141] width 418 height 8
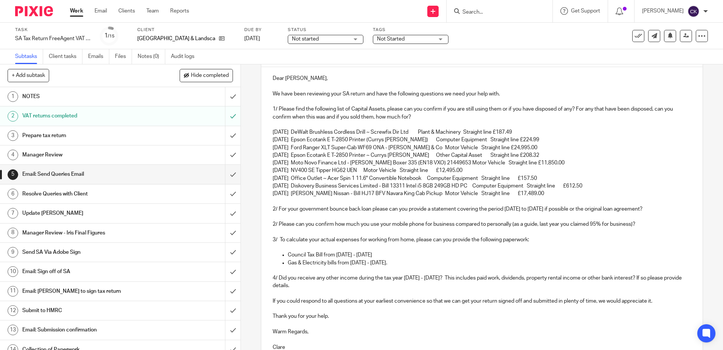
scroll to position [76, 0]
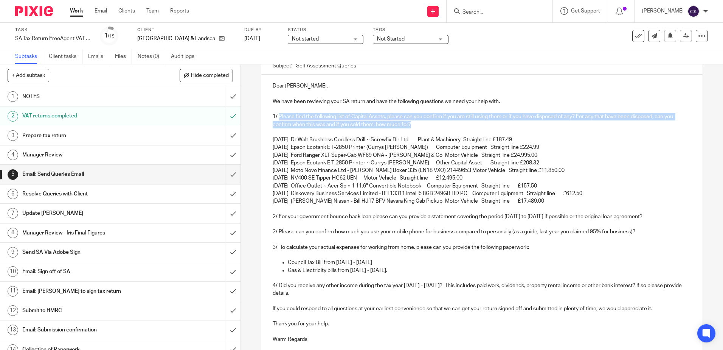
drag, startPoint x: 412, startPoint y: 122, endPoint x: 277, endPoint y: 117, distance: 135.1
click at [277, 117] on p "1/ Please find the following list of Capital Assets, please can you confirm if …" at bounding box center [482, 121] width 418 height 16
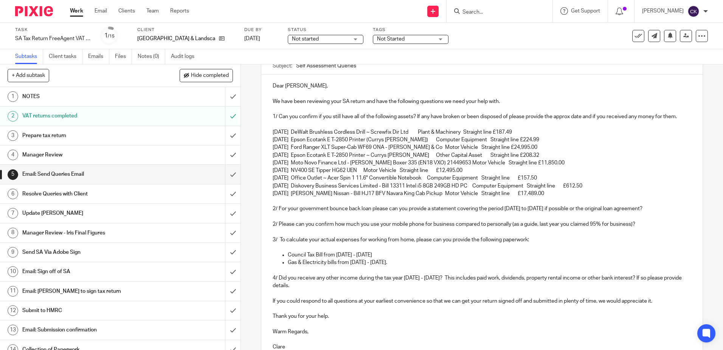
click at [402, 262] on p "Gas & Electricity bills from 16/04/24 - 05/04/25." at bounding box center [489, 262] width 403 height 8
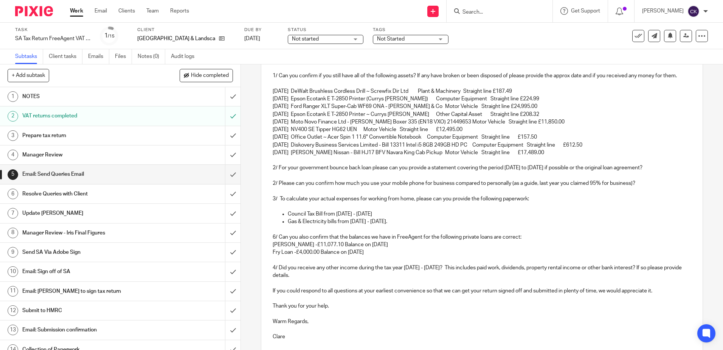
scroll to position [181, 0]
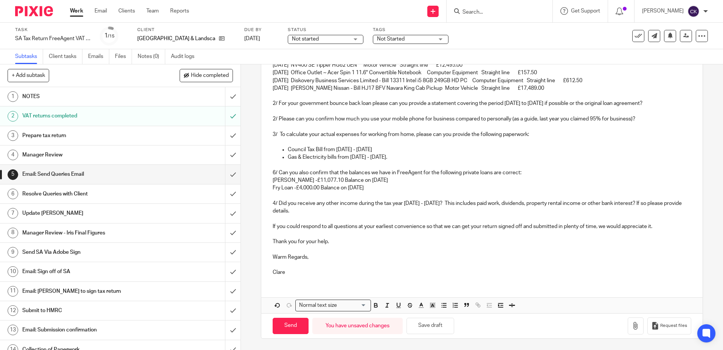
click at [638, 119] on p "2/ Please can you confirm how much you use your mobile phone for business compa…" at bounding box center [482, 119] width 418 height 8
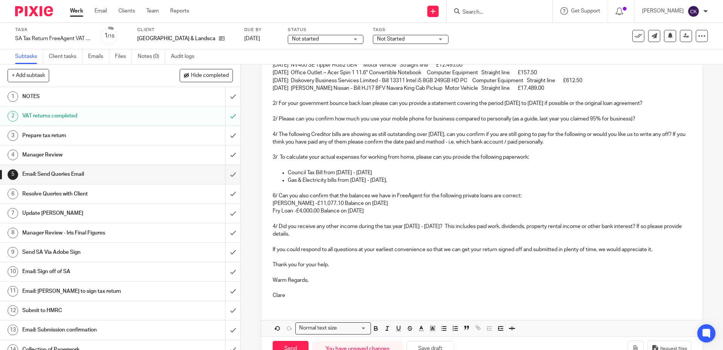
scroll to position [143, 0]
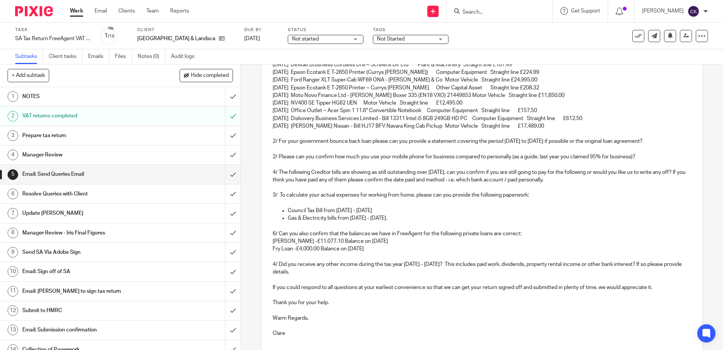
click at [583, 180] on p "4/ The following Creditor bills are showing as still outstanding over six month…" at bounding box center [482, 176] width 418 height 16
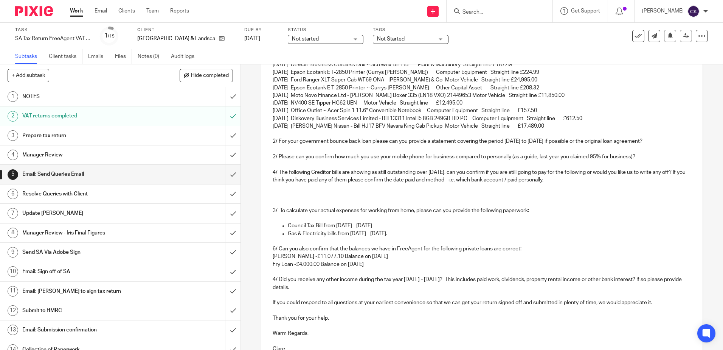
click at [274, 188] on p at bounding box center [482, 187] width 418 height 8
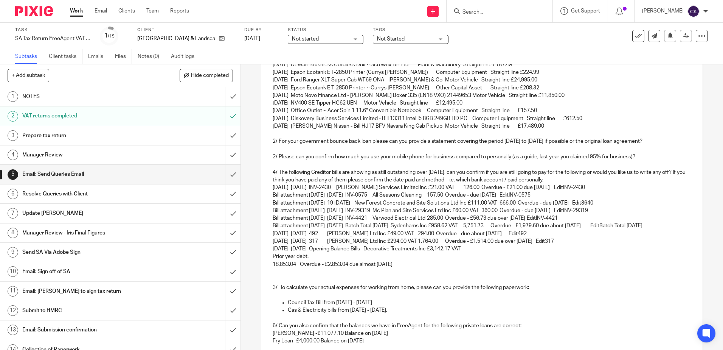
click at [581, 180] on p "4/ The following Creditor bills are showing as still outstanding over six month…" at bounding box center [482, 176] width 418 height 16
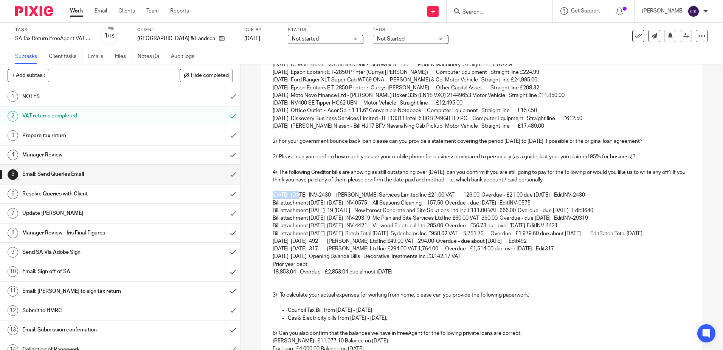
drag, startPoint x: 299, startPoint y: 196, endPoint x: 270, endPoint y: 196, distance: 28.7
click at [273, 196] on p "25 Mar 25 23 Feb 25 INV-2430 AJ Lumley Services Limited Inc £21.00 VAT 126.00 O…" at bounding box center [482, 195] width 418 height 8
drag, startPoint x: 337, startPoint y: 203, endPoint x: 270, endPoint y: 204, distance: 66.6
click at [273, 204] on p "Bill attachment 02 Mar 25 23 Feb 25 INV-0575 All Seasons Cleaning 157.50 Overdu…" at bounding box center [482, 203] width 418 height 8
drag, startPoint x: 336, startPoint y: 210, endPoint x: 270, endPoint y: 210, distance: 66.2
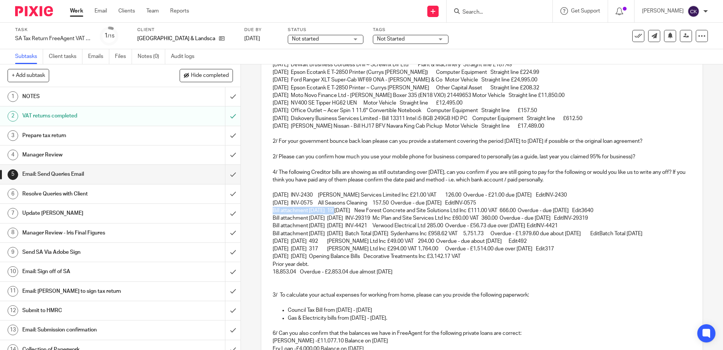
click at [270, 210] on div "Dear Richard, We have been reviewing your SA return and have the following ques…" at bounding box center [481, 224] width 441 height 435
drag, startPoint x: 337, startPoint y: 219, endPoint x: 269, endPoint y: 217, distance: 67.4
click at [269, 217] on div "Dear Richard, We have been reviewing your SA return and have the following ques…" at bounding box center [481, 224] width 441 height 435
drag, startPoint x: 337, startPoint y: 227, endPoint x: 271, endPoint y: 225, distance: 65.9
click at [273, 225] on p "Bill attachment 07 Mar 24 29 Feb 24 INV-4421 Verwood Electrical Ltd 285.00 Over…" at bounding box center [482, 226] width 418 height 8
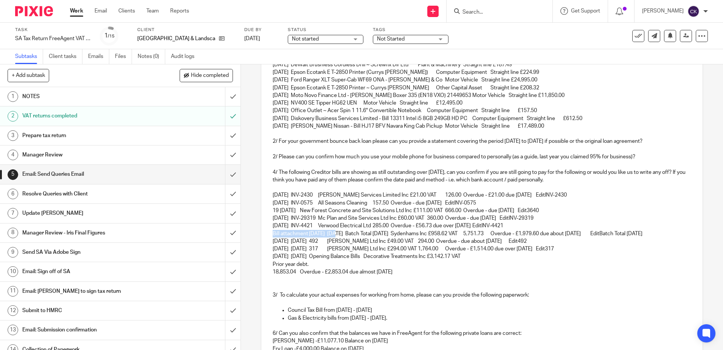
drag, startPoint x: 336, startPoint y: 234, endPoint x: 266, endPoint y: 234, distance: 70.4
click at [266, 234] on div "Dear Richard, We have been reviewing your SA return and have the following ques…" at bounding box center [481, 224] width 441 height 435
drag, startPoint x: 298, startPoint y: 242, endPoint x: 273, endPoint y: 226, distance: 30.1
click at [268, 241] on div "Dear Richard, We have been reviewing your SA return and have the following ques…" at bounding box center [481, 224] width 441 height 435
drag, startPoint x: 299, startPoint y: 249, endPoint x: 269, endPoint y: 249, distance: 30.3
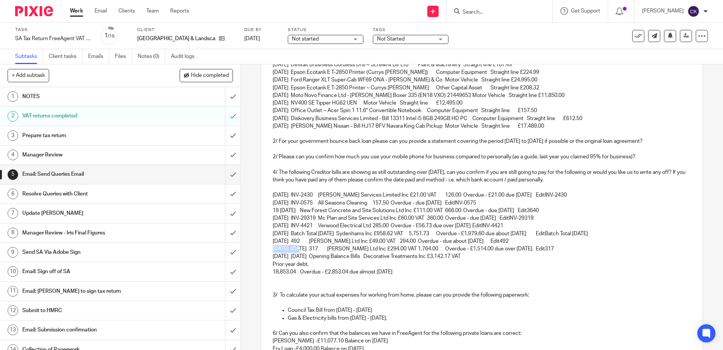
click at [269, 249] on div "Dear Richard, We have been reviewing your SA return and have the following ques…" at bounding box center [481, 224] width 441 height 435
drag, startPoint x: 300, startPoint y: 257, endPoint x: 269, endPoint y: 257, distance: 31.4
click at [269, 257] on div "Dear Richard, We have been reviewing your SA return and have the following ques…" at bounding box center [481, 224] width 441 height 435
drag, startPoint x: 309, startPoint y: 263, endPoint x: 255, endPoint y: 263, distance: 54.5
click at [255, 263] on div "5 Email: Send Queries Email Manual email Secure the attachments in this message…" at bounding box center [482, 206] width 482 height 285
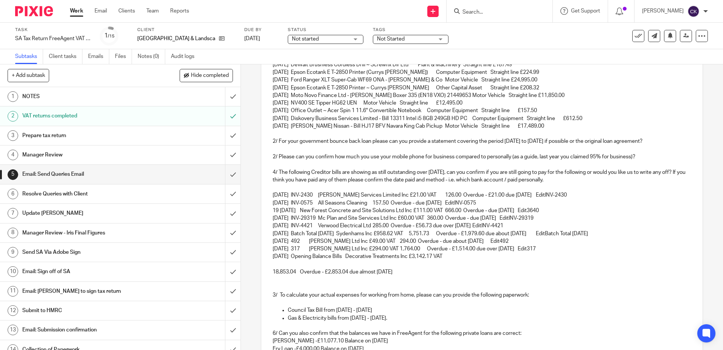
click at [455, 256] on p "30 Sep 15 Opening Balance Bills Decorative Treatments Inc £3,142.17 VAT" at bounding box center [482, 256] width 418 height 8
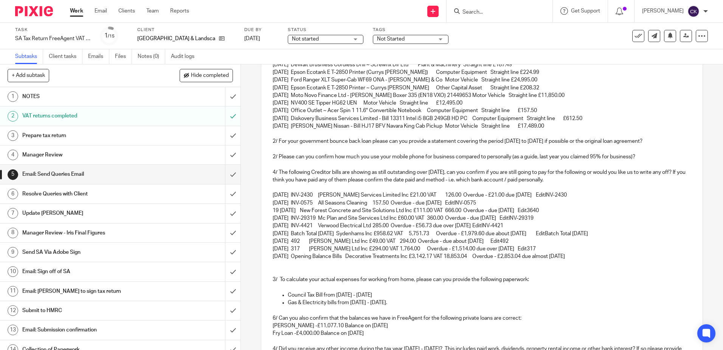
drag, startPoint x: 595, startPoint y: 257, endPoint x: 484, endPoint y: 255, distance: 111.2
click at [484, 255] on p "30 Sep 15 Opening Balance Bills Decorative Treatments Inc £3,142.17 VAT 18,853.…" at bounding box center [482, 256] width 418 height 8
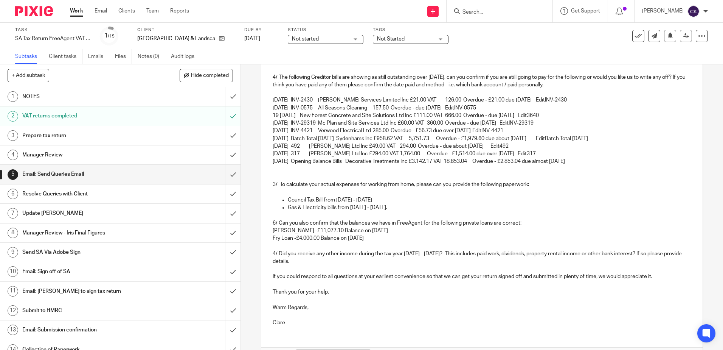
scroll to position [288, 0]
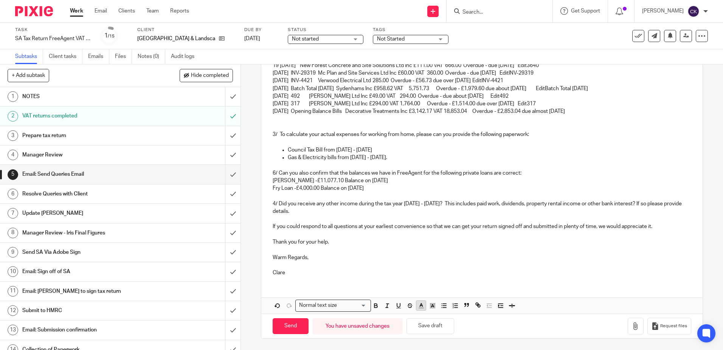
click at [420, 306] on icon "button" at bounding box center [421, 305] width 7 height 7
click at [421, 322] on li "color:#D33115" at bounding box center [424, 323] width 6 height 6
click at [457, 269] on p "Clare" at bounding box center [482, 273] width 418 height 8
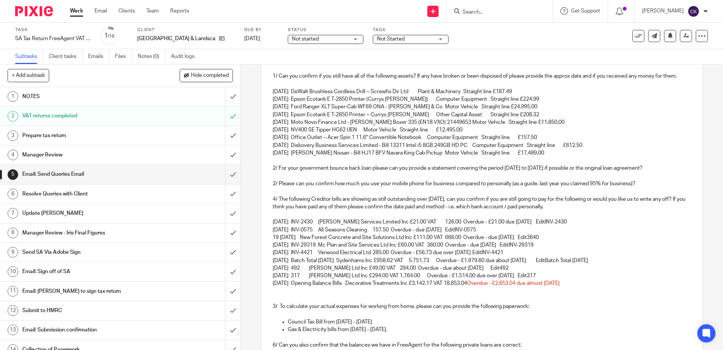
scroll to position [99, 0]
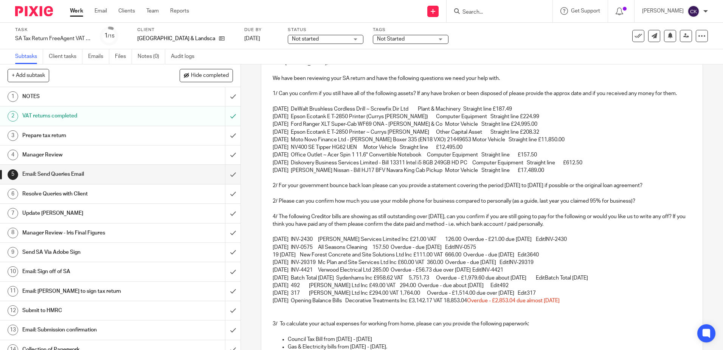
drag, startPoint x: 555, startPoint y: 292, endPoint x: 533, endPoint y: 291, distance: 21.2
click at [533, 291] on p "01 Jun 22 317 Clive Smith Ltd Inc £294.00 VAT 1,764.00 Overdue - £1,514.00 due …" at bounding box center [482, 293] width 418 height 8
drag, startPoint x: 528, startPoint y: 293, endPoint x: 431, endPoint y: 294, distance: 97.6
click at [431, 294] on p "01 Jun 22 317 Clive Smith Ltd Inc £294.00 VAT 1,764.00 Overdue - £1,514.00 due …" at bounding box center [482, 293] width 418 height 8
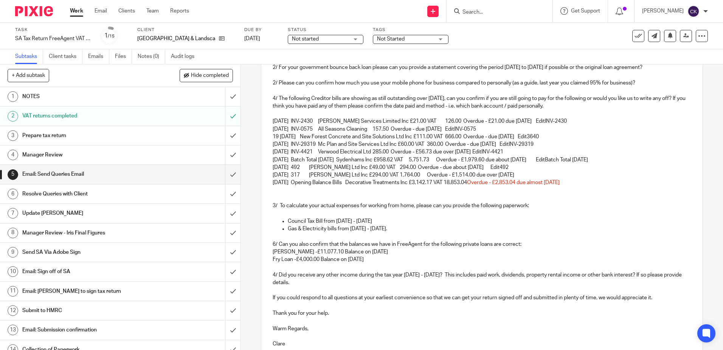
scroll to position [288, 0]
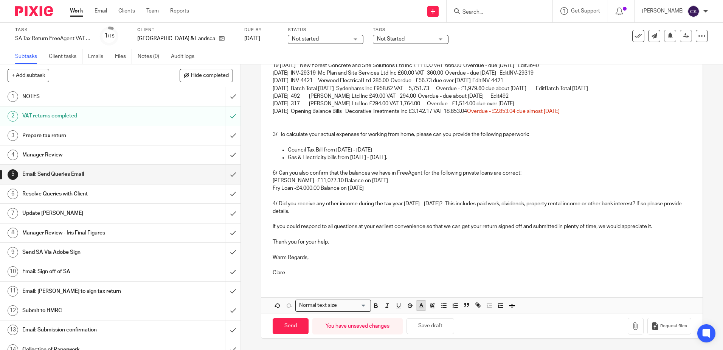
click at [419, 309] on icon "button" at bounding box center [421, 305] width 7 height 7
click at [421, 322] on li "color:#D33115" at bounding box center [424, 323] width 6 height 6
drag, startPoint x: 530, startPoint y: 155, endPoint x: 536, endPoint y: 160, distance: 7.2
click at [531, 155] on p "Gas & Electricity bills from 16/04/24 - 05/04/25." at bounding box center [489, 158] width 403 height 8
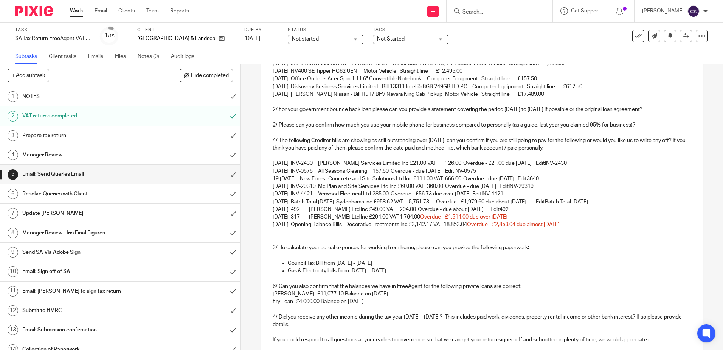
scroll to position [174, 0]
drag, startPoint x: 517, startPoint y: 207, endPoint x: 496, endPoint y: 208, distance: 21.2
click at [496, 208] on p "08 Jul 22 492 Clive Smith Ltd Inc £49.00 VAT 294.00 Overdue - due about 3 years…" at bounding box center [482, 210] width 418 height 8
drag, startPoint x: 488, startPoint y: 208, endPoint x: 412, endPoint y: 209, distance: 75.3
click at [412, 209] on p "08 Jul 22 492 Clive Smith Ltd Inc £49.00 VAT 294.00 Overdue - due about 3 years…" at bounding box center [482, 210] width 418 height 8
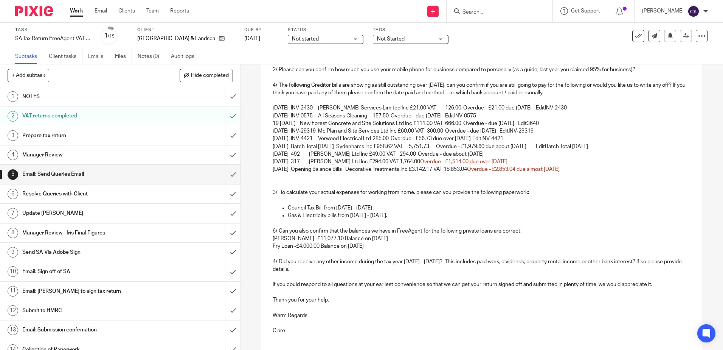
scroll to position [288, 0]
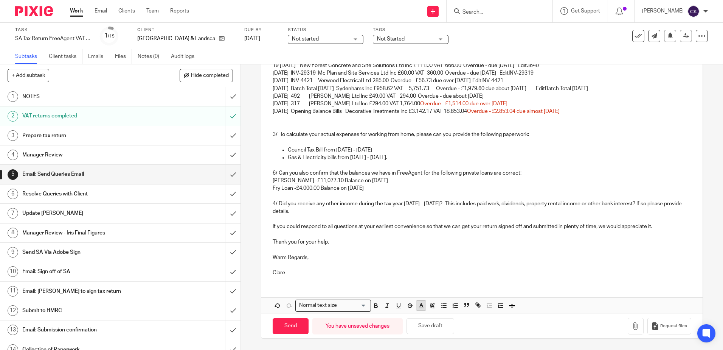
click at [418, 305] on icon "button" at bounding box center [421, 305] width 7 height 7
click at [421, 322] on li "color:#D33115" at bounding box center [424, 323] width 6 height 6
click at [634, 141] on p at bounding box center [482, 142] width 418 height 8
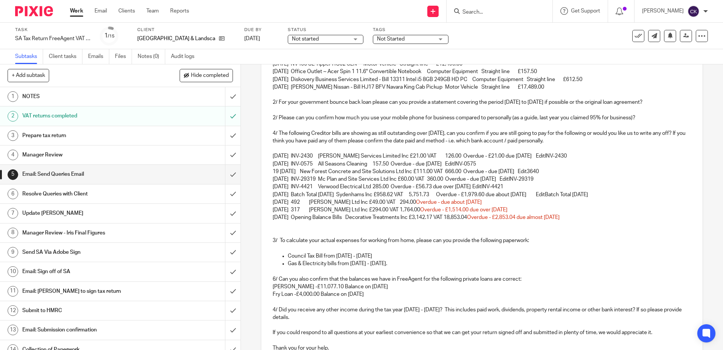
scroll to position [174, 0]
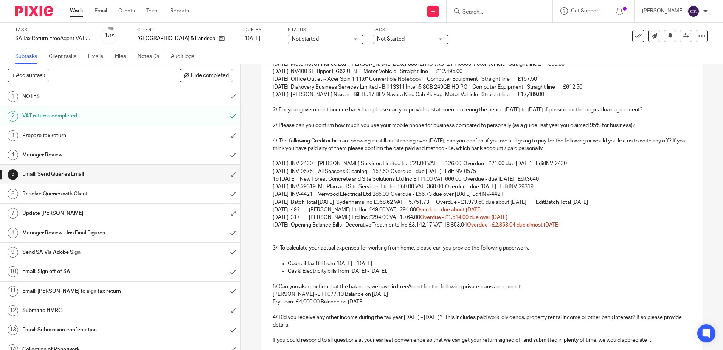
click at [393, 210] on p "08 Jul 22 492 Clive Smith Ltd Inc £49.00 VAT 294.00 Overdue - due about 3 years…" at bounding box center [482, 210] width 418 height 8
drag, startPoint x: 403, startPoint y: 217, endPoint x: 395, endPoint y: 217, distance: 7.9
click at [395, 217] on p "01 Jun 22 317 Clive Smith Ltd Inc £294.00 VAT 1,764.00 Overdue - £1,514.00 due …" at bounding box center [482, 217] width 418 height 8
click at [454, 225] on p "30 Sep 15 Opening Balance Bills Decorative Treatments Inc £3,142.17 VAT 18,853.…" at bounding box center [482, 225] width 418 height 8
drag, startPoint x: 422, startPoint y: 204, endPoint x: 416, endPoint y: 205, distance: 6.5
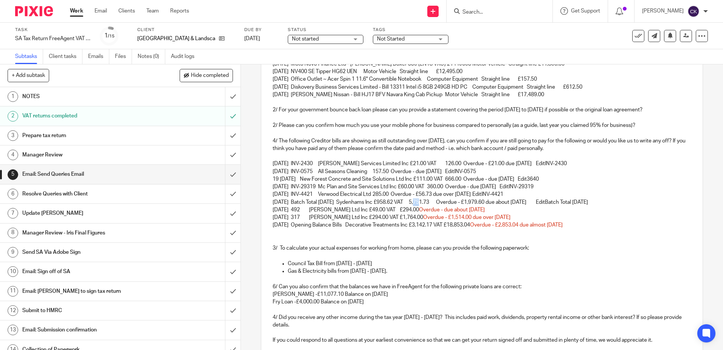
click at [416, 205] on p "31 Aug 23 Batch Total Aug 23 Sydenhams Inc £958.62 VAT 5,751.73 Overdue - £1,97…" at bounding box center [482, 202] width 418 height 8
click at [419, 208] on p "08 Jul 22 492 Clive Smith Ltd Inc £49.00 VAT £294.00 Overdue - due about 3 year…" at bounding box center [482, 210] width 418 height 8
drag, startPoint x: 419, startPoint y: 202, endPoint x: 412, endPoint y: 202, distance: 7.2
click at [412, 202] on p "31 Aug 23 Batch Total Aug 23 Sydenhams Inc £958.62 VAT 5,751.73 Overdue - £1,97…" at bounding box center [482, 202] width 418 height 8
drag, startPoint x: 447, startPoint y: 203, endPoint x: 442, endPoint y: 203, distance: 5.7
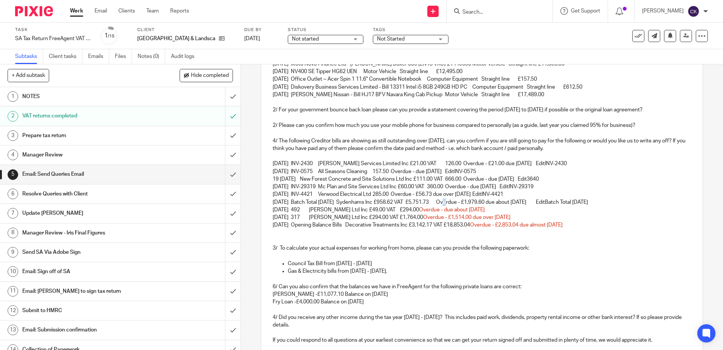
click at [442, 203] on p "31 Aug 23 Batch Total Aug 23 Sydenhams Inc £958.62 VAT £5,751.73 Overdue - £1,9…" at bounding box center [482, 202] width 418 height 8
click at [423, 219] on span "Overdue - £1,514.00 due over 3 years ago" at bounding box center [466, 216] width 87 height 5
drag, startPoint x: 605, startPoint y: 201, endPoint x: 552, endPoint y: 200, distance: 52.6
click at [552, 200] on p "31 Aug 23 Batch Total Aug 23 Sydenhams Inc £958.62 VAT £5,751.73 Overdue - £1,9…" at bounding box center [482, 202] width 418 height 8
drag, startPoint x: 544, startPoint y: 201, endPoint x: 444, endPoint y: 202, distance: 100.6
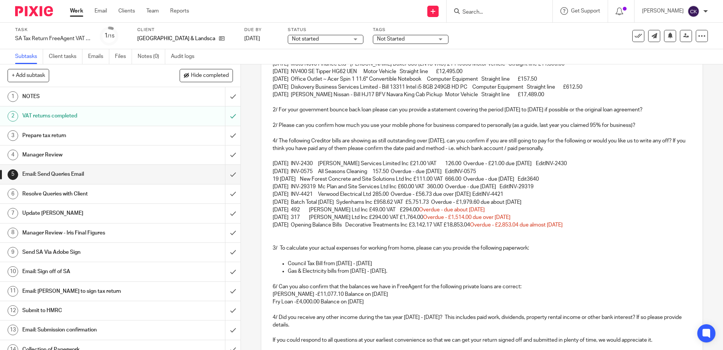
click at [444, 202] on p "31 Aug 23 Batch Total Aug 23 Sydenhams Inc £958.62 VAT £5,751.73 Overdue - £1,9…" at bounding box center [482, 202] width 418 height 8
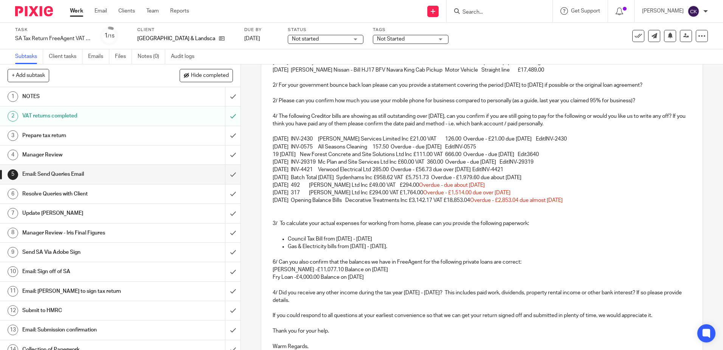
scroll to position [288, 0]
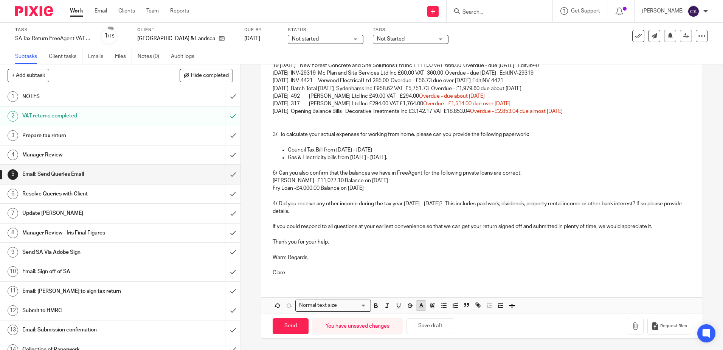
click at [423, 304] on button "button" at bounding box center [420, 304] width 9 height 9
click at [421, 322] on li "color:#D33115" at bounding box center [424, 323] width 6 height 6
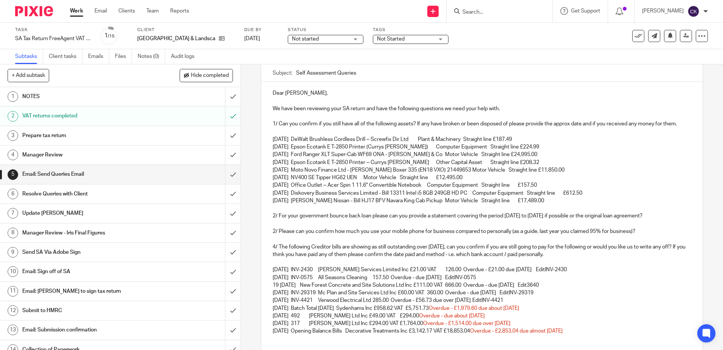
scroll to position [61, 0]
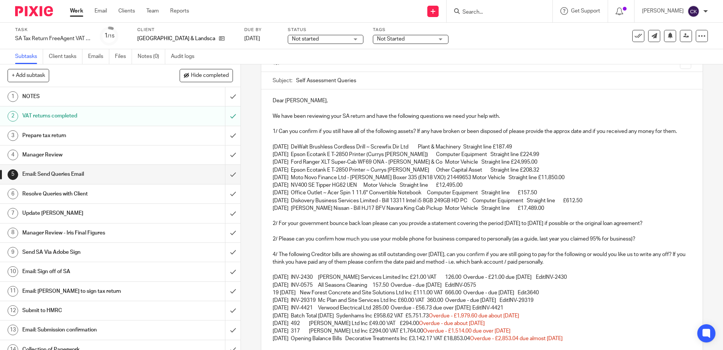
click at [619, 311] on p "29 Feb 24 INV-4421 Verwood Electrical Ltd 285.00 Overdue - £56.73 due over 1 ye…" at bounding box center [482, 308] width 418 height 8
drag, startPoint x: 532, startPoint y: 306, endPoint x: 493, endPoint y: 305, distance: 39.3
click at [493, 305] on p "29 Feb 24 INV-4421 Verwood Electrical Ltd 285.00 Overdue - £56.73 due over 1 ye…" at bounding box center [482, 308] width 418 height 8
drag, startPoint x: 493, startPoint y: 307, endPoint x: 426, endPoint y: 308, distance: 67.0
click at [426, 308] on p "29 Feb 24 INV-4421 Verwood Electrical Ltd 285.00 Overdue - £56.73 due over 1 ye…" at bounding box center [482, 308] width 418 height 8
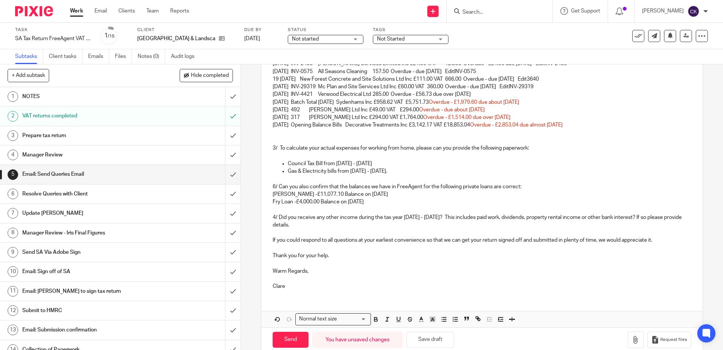
scroll to position [288, 0]
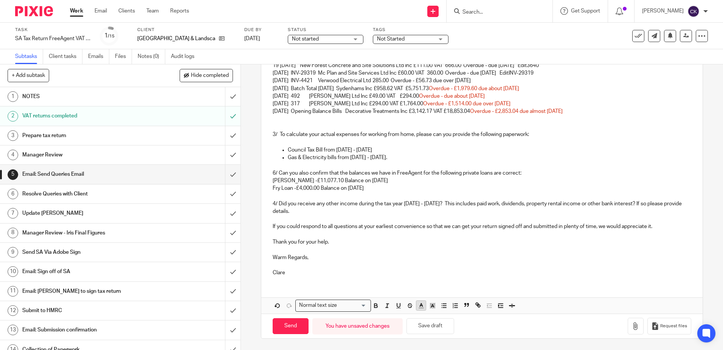
click at [418, 306] on icon "button" at bounding box center [421, 305] width 7 height 7
click at [421, 322] on li "color:#D33115" at bounding box center [424, 323] width 6 height 6
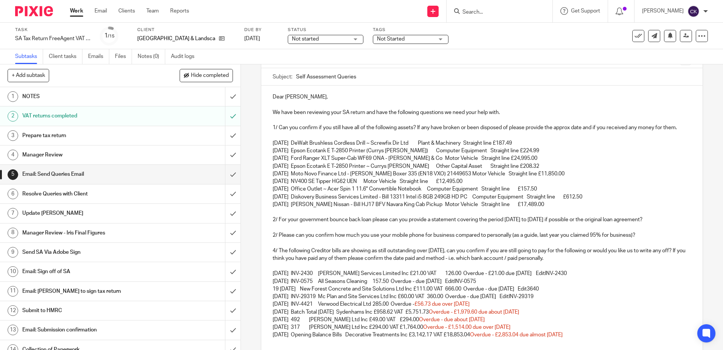
scroll to position [61, 0]
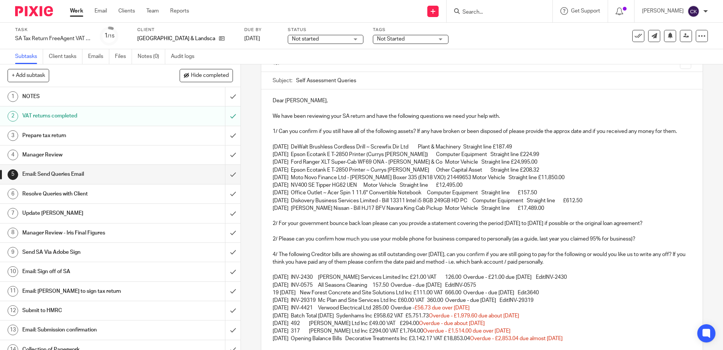
click at [618, 313] on p "31 Aug 23 Batch Total Aug 23 Sydenhams Inc £958.62 VAT £5,751.73 Overdue - £1,9…" at bounding box center [482, 316] width 418 height 8
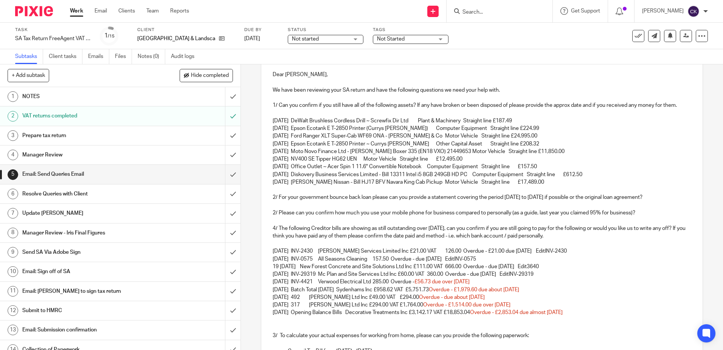
scroll to position [137, 0]
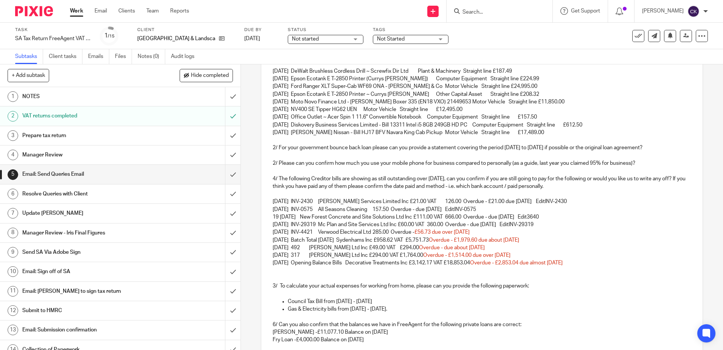
drag, startPoint x: 570, startPoint y: 224, endPoint x: 532, endPoint y: 223, distance: 37.8
click at [532, 223] on p "05 Dec 24 INV-29319 Mc Plan and Site Services Ltd Inc £60.00 VAT 360.00 Overdue…" at bounding box center [482, 225] width 418 height 8
drag, startPoint x: 585, startPoint y: 217, endPoint x: 560, endPoint y: 217, distance: 24.6
click at [560, 217] on p "19 Feb 25 3640 New Forest Concrete and Site Solutions Ltd Inc £111.00 VAT 666.0…" at bounding box center [482, 217] width 418 height 8
drag, startPoint x: 508, startPoint y: 208, endPoint x: 477, endPoint y: 209, distance: 30.7
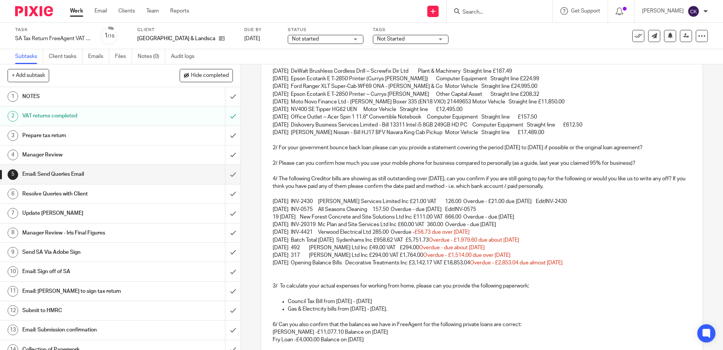
click at [477, 209] on p "23 Feb 25 INV-0575 All Seasons Cleaning 157.50 Overdue - due 8 months ago EditI…" at bounding box center [482, 209] width 418 height 8
drag, startPoint x: 591, startPoint y: 202, endPoint x: 549, endPoint y: 202, distance: 41.6
click at [549, 202] on p "23 Feb 25 INV-2430 AJ Lumley Services Limited Inc £21.00 VAT 126.00 Overdue - £…" at bounding box center [482, 201] width 418 height 8
drag, startPoint x: 440, startPoint y: 200, endPoint x: 431, endPoint y: 199, distance: 9.1
click at [431, 199] on p "23 Feb 25 INV-2430 AJ Lumley Services Limited Inc £21.00 VAT 126.00 Overdue - £…" at bounding box center [482, 201] width 418 height 8
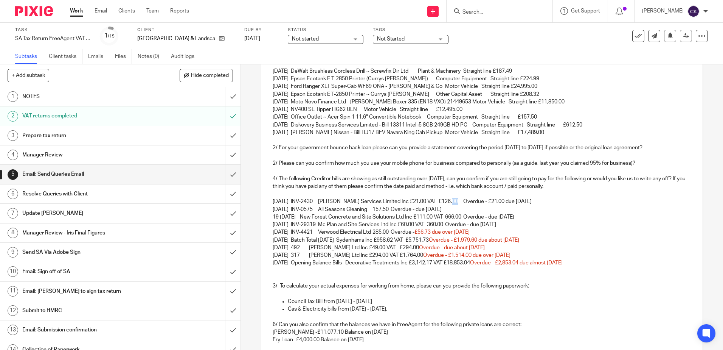
drag, startPoint x: 456, startPoint y: 202, endPoint x: 450, endPoint y: 202, distance: 6.4
click at [450, 202] on p "23 Feb 25 INV-2430 AJ Lumley Services Limited Inc £21.00 VAT £126.00 Overdue - …" at bounding box center [482, 201] width 418 height 8
click at [592, 204] on p "23 Feb 25 INV-2430 AJ Lumley Services Limited Inc £21.00 VAT £126.00 Overdue - …" at bounding box center [482, 201] width 418 height 8
drag, startPoint x: 457, startPoint y: 202, endPoint x: 452, endPoint y: 202, distance: 4.9
click at [452, 202] on p "23 Feb 25 INV-2430 AJ Lumley Services Limited Inc £21.00 VAT £126.00 Overdue - …" at bounding box center [482, 201] width 418 height 8
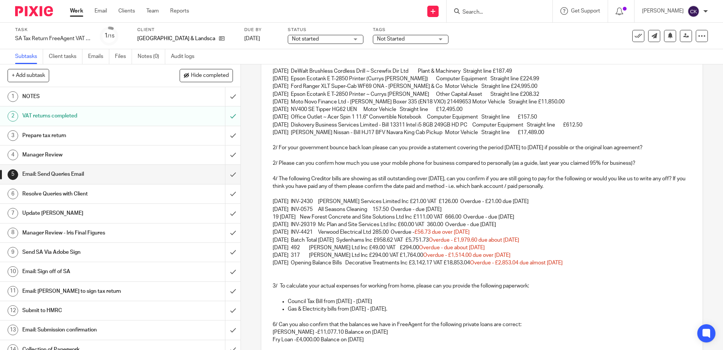
drag, startPoint x: 545, startPoint y: 202, endPoint x: 455, endPoint y: 202, distance: 90.8
click at [455, 202] on p "23 Feb 25 INV-2430 AJ Lumley Services Limited Inc £21.00 VAT £126.00 Overdue - …" at bounding box center [482, 201] width 418 height 8
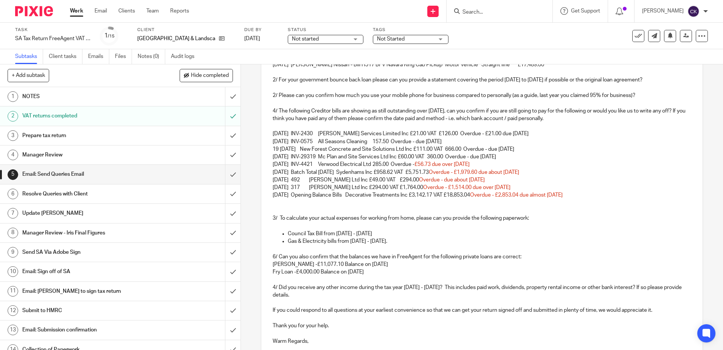
scroll to position [288, 0]
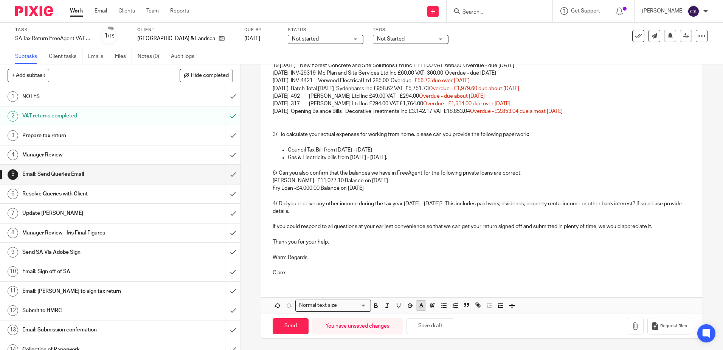
click at [422, 307] on icon "button" at bounding box center [421, 305] width 7 height 7
drag, startPoint x: 424, startPoint y: 322, endPoint x: 430, endPoint y: 317, distance: 8.0
click at [424, 322] on li "color:#D33115" at bounding box center [424, 323] width 6 height 6
click at [567, 182] on p "Thomas Loan -£11,077.10 Balance on 04 Nov 24" at bounding box center [482, 181] width 418 height 8
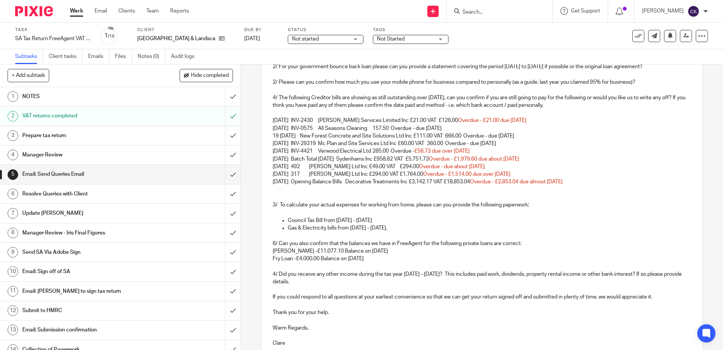
scroll to position [212, 0]
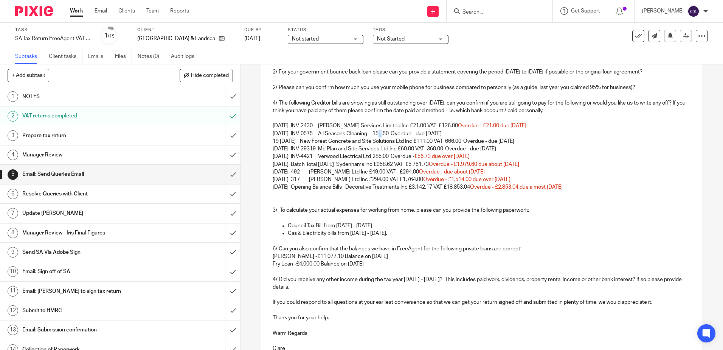
drag, startPoint x: 384, startPoint y: 134, endPoint x: 377, endPoint y: 134, distance: 6.4
click at [377, 134] on p "23 Feb 25 INV-0575 All Seasons Cleaning 157.50 Overdue - due 8 months ago" at bounding box center [482, 134] width 418 height 8
drag, startPoint x: 469, startPoint y: 132, endPoint x: 399, endPoint y: 134, distance: 70.0
click at [399, 134] on p "23 Feb 25 INV-0575 All Seasons Cleaning £157.50 Overdue - due 8 months ago" at bounding box center [482, 134] width 418 height 8
drag, startPoint x: 452, startPoint y: 124, endPoint x: 431, endPoint y: 124, distance: 21.6
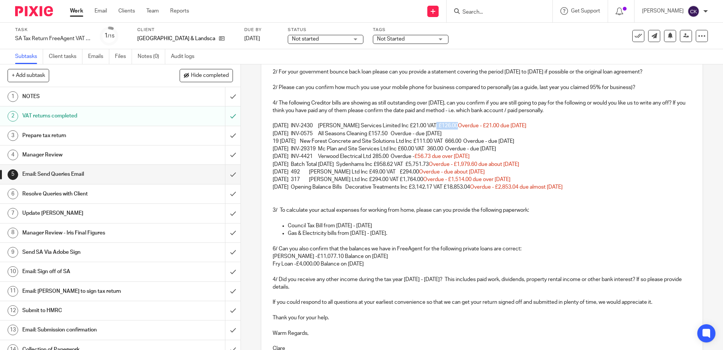
click at [431, 124] on p "23 Feb 25 INV-2430 AJ Lumley Services Limited Inc £21.00 VAT £126.00 Overdue - …" at bounding box center [482, 126] width 418 height 8
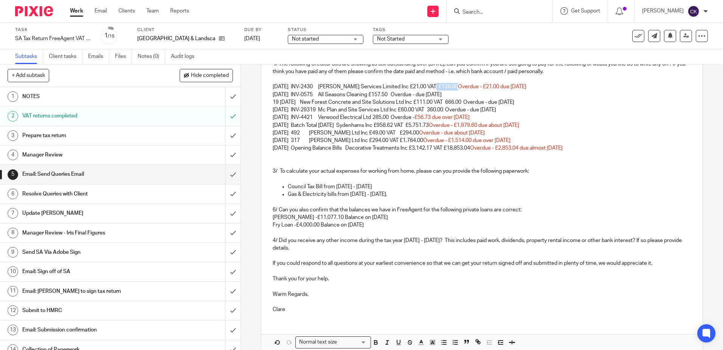
scroll to position [288, 0]
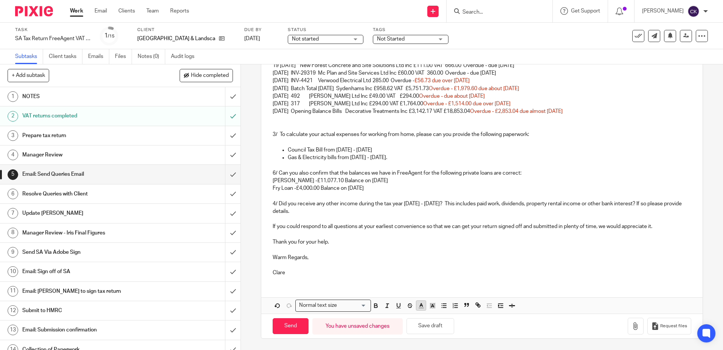
click at [420, 309] on button "button" at bounding box center [420, 304] width 9 height 9
drag, startPoint x: 424, startPoint y: 321, endPoint x: 488, endPoint y: 256, distance: 91.2
click at [424, 321] on li "color:#D33115" at bounding box center [424, 323] width 6 height 6
click at [621, 130] on p at bounding box center [482, 127] width 418 height 8
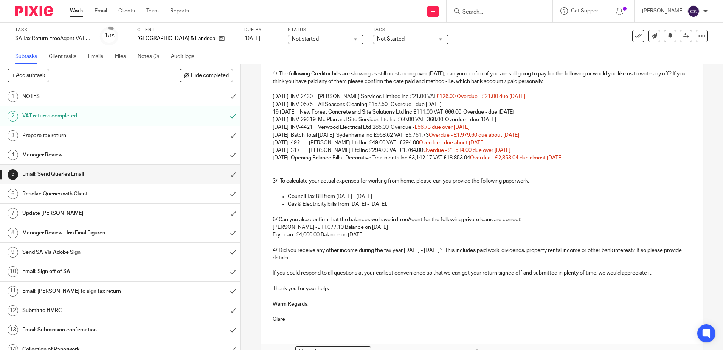
scroll to position [99, 0]
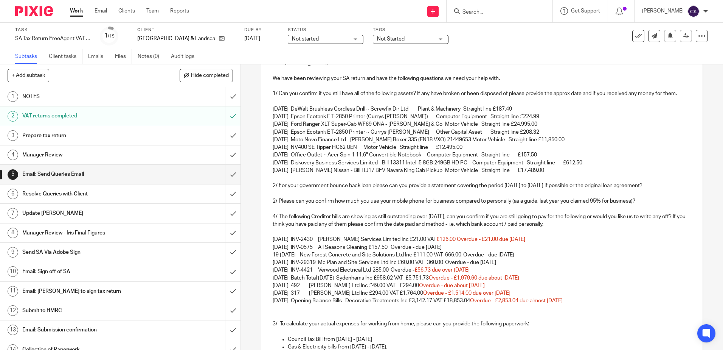
click at [584, 258] on p "19 Feb 25 3640 New Forest Concrete and Site Solutions Ltd Inc £111.00 VAT 666.0…" at bounding box center [482, 255] width 418 height 8
click at [452, 242] on p "23 Feb 25 INV-2430 AJ Lumley Services Limited Inc £21.00 VAT £126.00 Overdue - …" at bounding box center [482, 239] width 418 height 8
drag, startPoint x: 402, startPoint y: 247, endPoint x: 398, endPoint y: 249, distance: 4.1
click at [398, 249] on p "23 Feb 25 INV-0575 All Seasons Cleaning £157.50 Overdue - due 8 months ago" at bounding box center [482, 247] width 418 height 8
drag, startPoint x: 471, startPoint y: 247, endPoint x: 378, endPoint y: 247, distance: 93.4
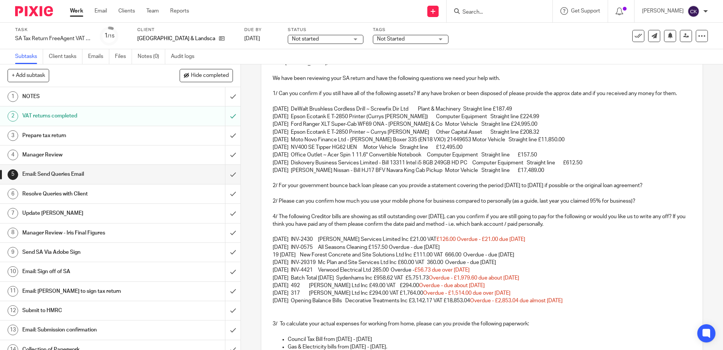
click at [378, 247] on p "23 Feb 25 INV-0575 All Seasons Cleaning £157.50 Overdue - due 8 months ago" at bounding box center [482, 247] width 418 height 8
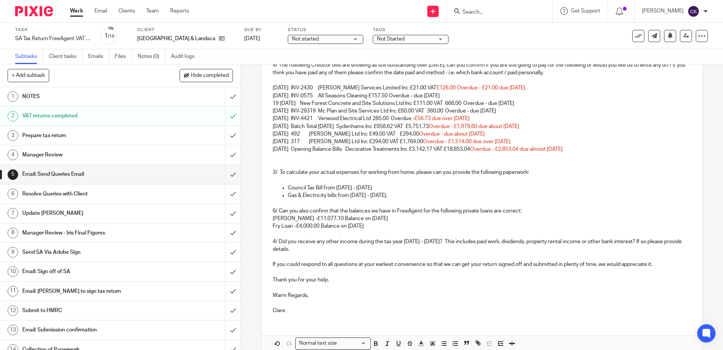
scroll to position [288, 0]
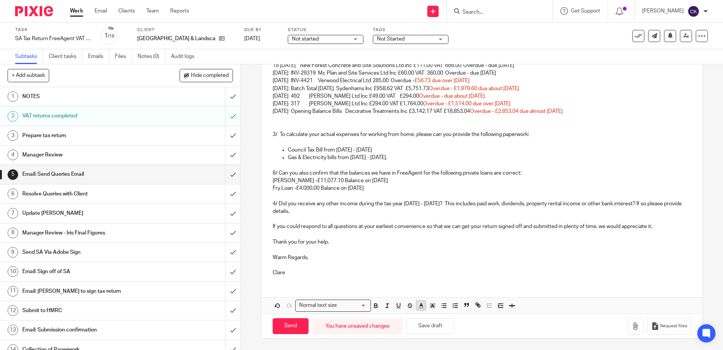
click at [418, 307] on icon "button" at bounding box center [421, 305] width 7 height 7
click at [423, 323] on li "color:#D33115" at bounding box center [424, 323] width 6 height 6
click at [576, 186] on p "Fry Loan -£4,000.00 Balance on 13 Jun 22" at bounding box center [482, 188] width 418 height 8
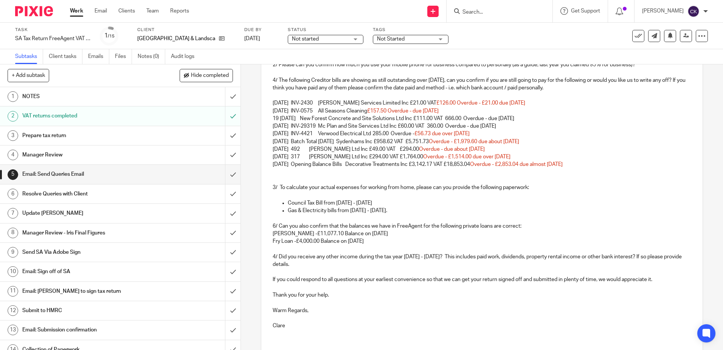
scroll to position [137, 0]
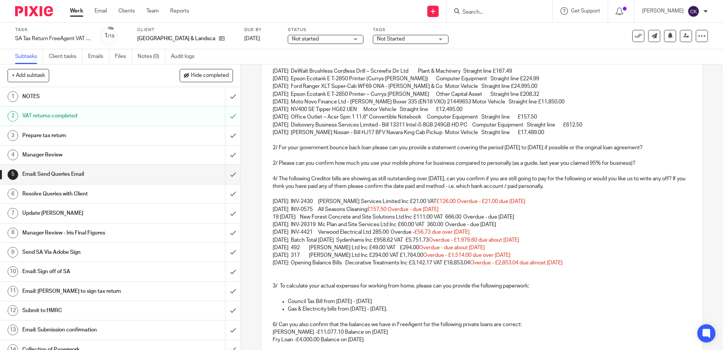
click at [636, 228] on p "29 Feb 24 INV-4421 Verwood Electrical Ltd 285.00 Overdue - £56.73 due over 1 ye…" at bounding box center [482, 232] width 418 height 8
click at [467, 217] on p "19 Feb 25 3640 New Forest Concrete and Site Solutions Ltd Inc £111.00 VAT 666.0…" at bounding box center [482, 217] width 418 height 8
click at [465, 217] on p "19 Feb 25 3640 New Forest Concrete and Site Solutions Ltd Inc £111.00 VAT £666.…" at bounding box center [482, 217] width 418 height 8
drag, startPoint x: 486, startPoint y: 217, endPoint x: 482, endPoint y: 217, distance: 4.6
click at [482, 217] on p "19 Feb 25 3640 New Forest Concrete and Site Solutions Ltd Inc £111.00 VAT£666.0…" at bounding box center [482, 217] width 418 height 8
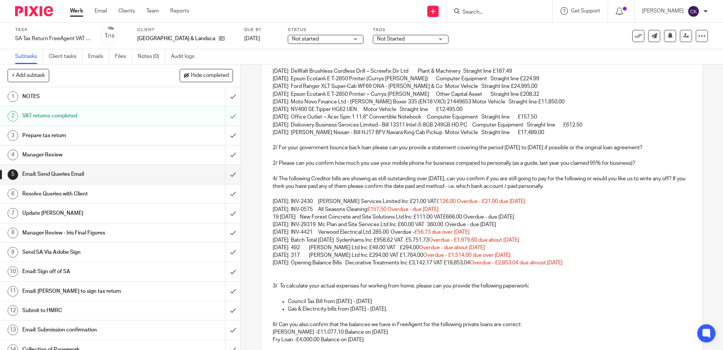
drag, startPoint x: 552, startPoint y: 217, endPoint x: 460, endPoint y: 217, distance: 91.5
click at [460, 217] on p "19 Feb 25 3640 New Forest Concrete and Site Solutions Ltd Inc £111.00 VAT£666.0…" at bounding box center [482, 217] width 418 height 8
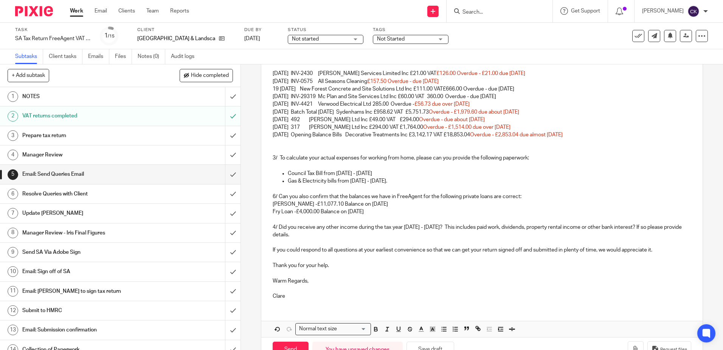
scroll to position [288, 0]
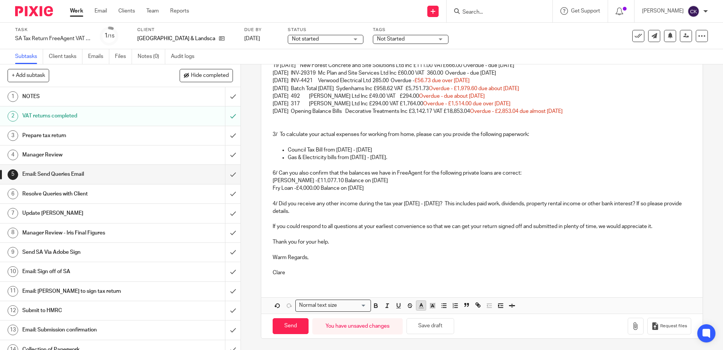
click at [418, 306] on icon "button" at bounding box center [421, 305] width 7 height 7
click at [421, 320] on li "color:#D33115" at bounding box center [424, 323] width 6 height 6
click at [598, 168] on p at bounding box center [482, 165] width 418 height 8
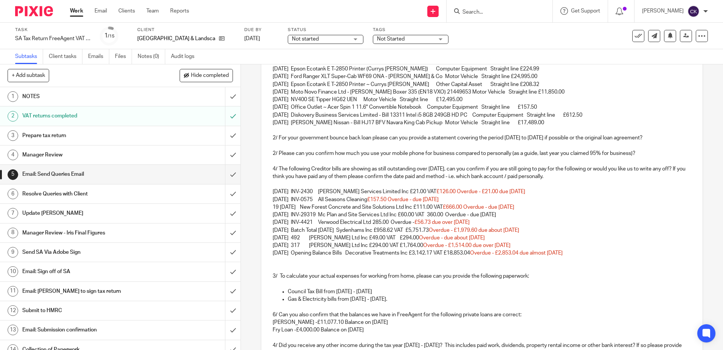
scroll to position [137, 0]
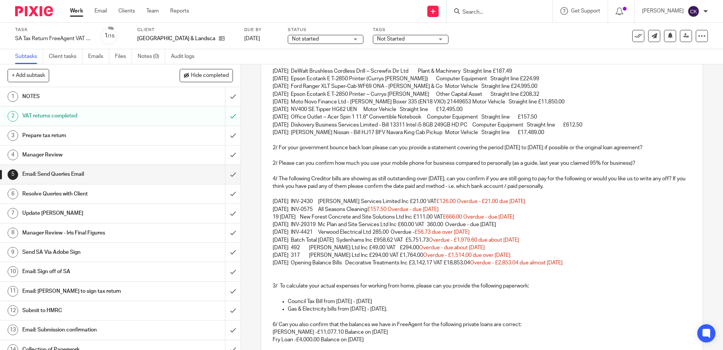
click at [460, 218] on p "19 Feb 25 3640 New Forest Concrete and Site Solutions Ltd Inc £111.00 VAT £666.…" at bounding box center [482, 217] width 418 height 8
click at [438, 224] on p "05 Dec 24 INV-29319 Mc Plan and Site Services Ltd Inc £60.00 VAT 360.00 Overdue…" at bounding box center [482, 225] width 418 height 8
drag, startPoint x: 466, startPoint y: 224, endPoint x: 459, endPoint y: 225, distance: 7.3
click at [459, 225] on p "05 Dec 24 INV-29319 Mc Plan and Site Services Ltd Inc £60.00 VAT £360.00 Overdu…" at bounding box center [482, 225] width 418 height 8
drag, startPoint x: 533, startPoint y: 225, endPoint x: 437, endPoint y: 227, distance: 95.7
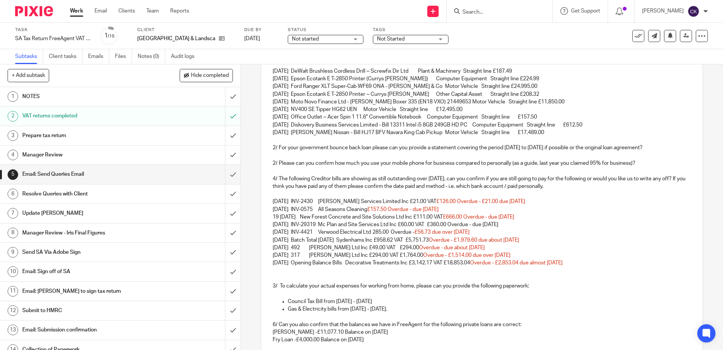
click at [437, 227] on p "05 Dec 24 INV-29319 Mc Plan and Site Services Ltd Inc £60.00 VAT £360.00 Overdu…" at bounding box center [482, 225] width 418 height 8
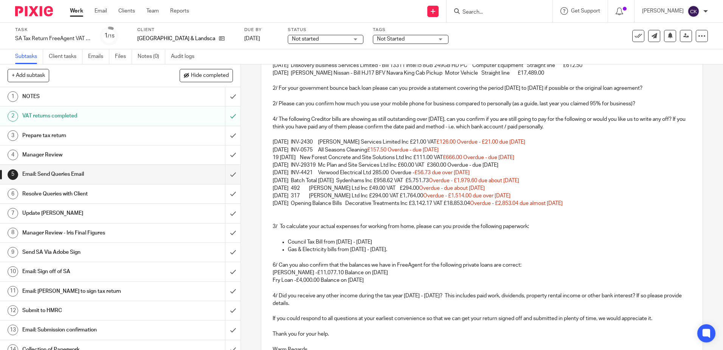
scroll to position [288, 0]
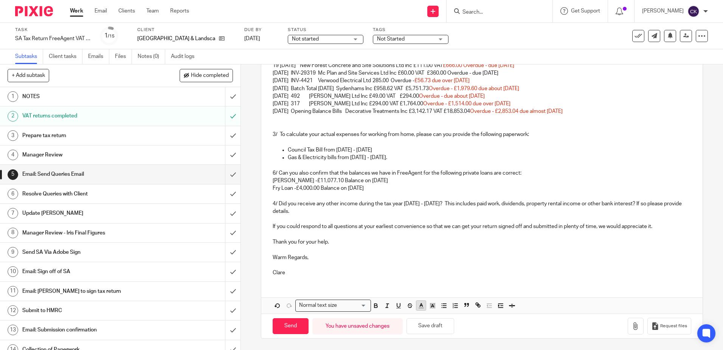
click at [420, 307] on icon "button" at bounding box center [421, 305] width 7 height 7
click at [422, 321] on li "color:#D33115" at bounding box center [424, 323] width 6 height 6
click at [593, 165] on p at bounding box center [482, 165] width 418 height 8
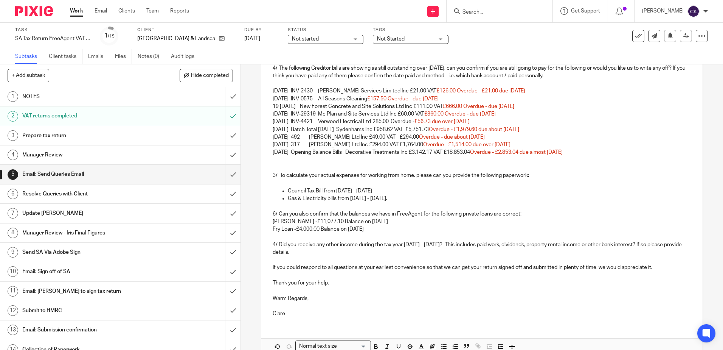
scroll to position [174, 0]
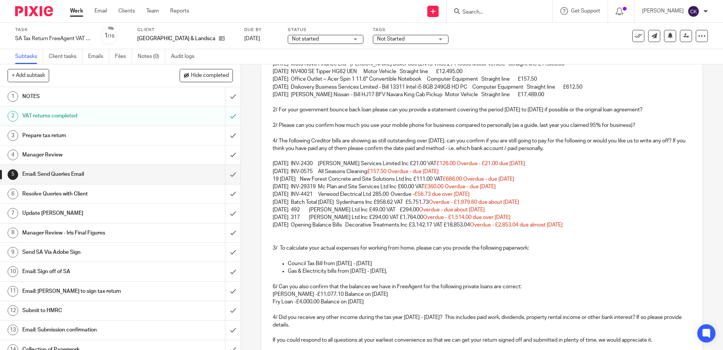
drag, startPoint x: 420, startPoint y: 210, endPoint x: 393, endPoint y: 210, distance: 26.9
click at [393, 210] on p "08 Jul 22 492 Clive Smith Ltd Inc £49.00 VAT £294.00 Overdue - due about 3 year…" at bounding box center [482, 210] width 418 height 8
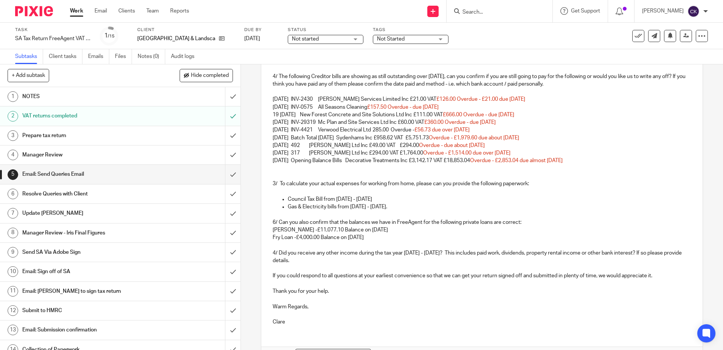
scroll to position [288, 0]
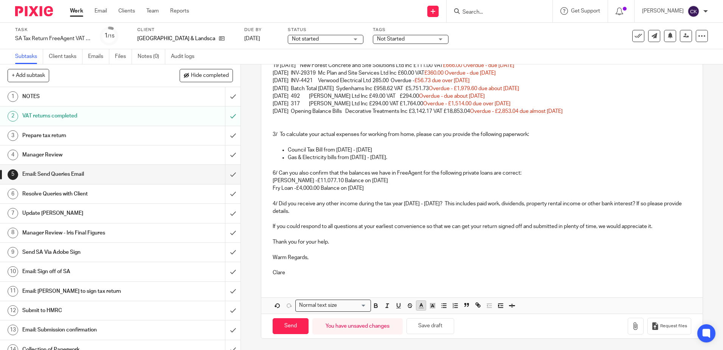
click at [420, 305] on line "button" at bounding box center [421, 305] width 2 height 0
click at [423, 320] on li "color:#D33115" at bounding box center [424, 323] width 6 height 6
click at [628, 138] on p at bounding box center [482, 142] width 418 height 8
drag, startPoint x: 419, startPoint y: 97, endPoint x: 412, endPoint y: 97, distance: 7.2
click at [412, 97] on span "£294.00 Overdue - due about 3 years ago" at bounding box center [440, 95] width 88 height 5
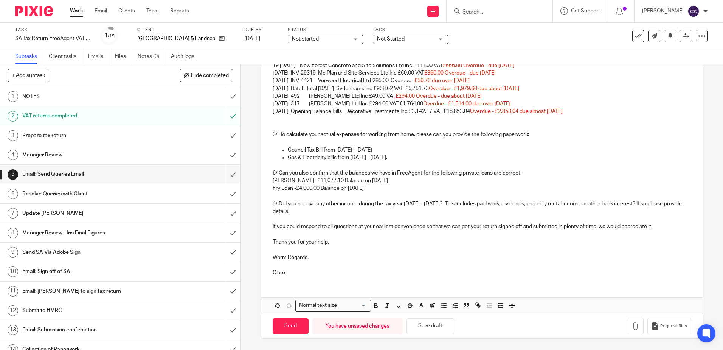
drag, startPoint x: 420, startPoint y: 103, endPoint x: 395, endPoint y: 103, distance: 25.0
click at [395, 103] on p "01 Jun 22 317 Clive Smith Ltd Inc £294.00 VAT £1,764.00 Overdue - £1,514.00 due…" at bounding box center [482, 104] width 418 height 8
click at [420, 304] on icon "button" at bounding box center [421, 305] width 7 height 7
drag, startPoint x: 423, startPoint y: 322, endPoint x: 424, endPoint y: 314, distance: 8.5
click at [423, 322] on li "color:#D33115" at bounding box center [424, 323] width 6 height 6
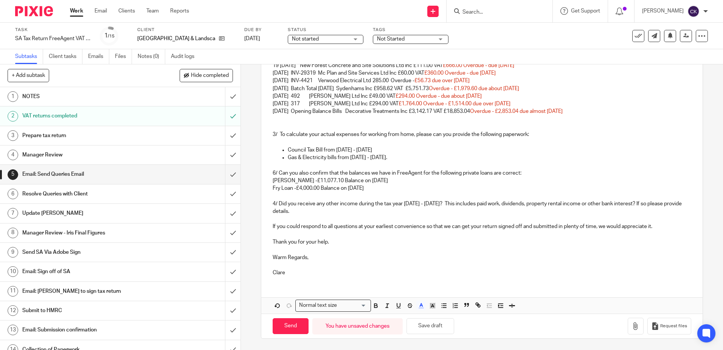
click at [435, 149] on p "Council Tax Bill from 1st Apr 24 - 31st Mar 25" at bounding box center [489, 150] width 403 height 8
click at [423, 103] on span "Overdue - £1,514.00 due over 3 years ago" at bounding box center [466, 103] width 87 height 5
click at [483, 110] on p "30 Sep 15 Opening Balance Bills Decorative Treatments Inc £3,142.17 VAT £18,853…" at bounding box center [482, 111] width 418 height 8
click at [420, 326] on button "Save draft" at bounding box center [431, 326] width 48 height 16
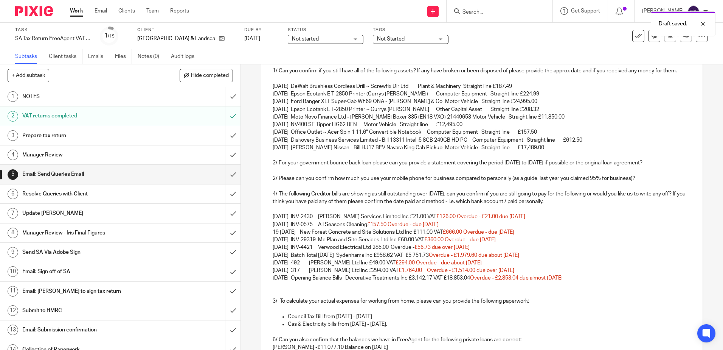
scroll to position [99, 0]
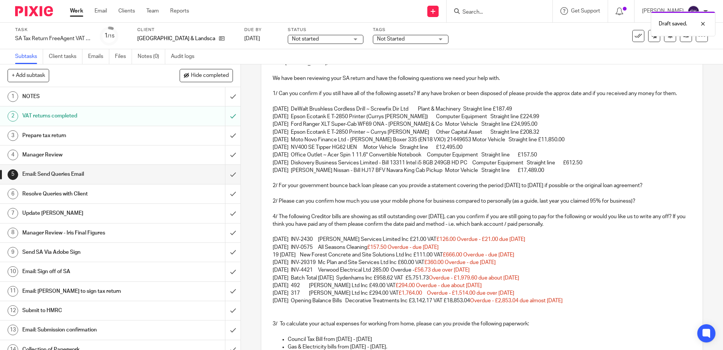
click at [276, 309] on p at bounding box center [482, 308] width 418 height 8
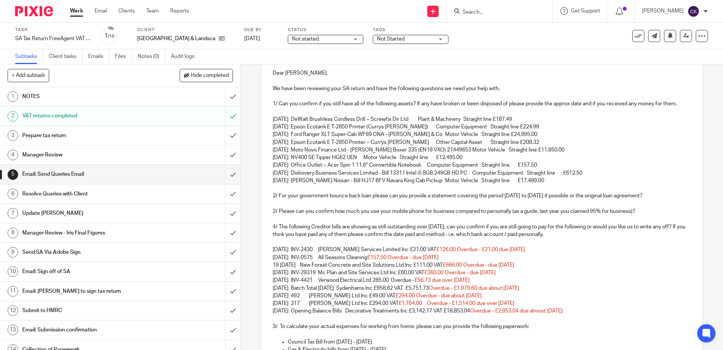
scroll to position [113, 0]
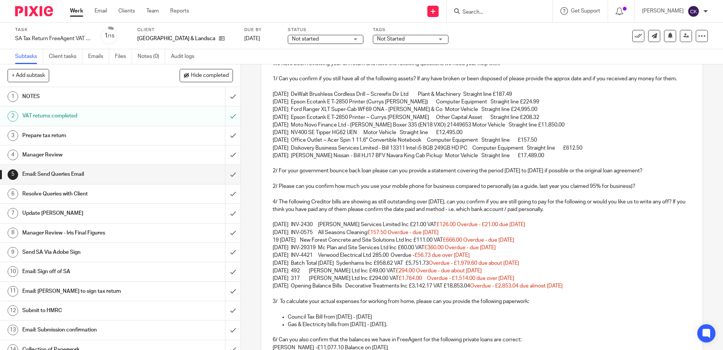
click at [273, 187] on p "2/ Please can you confirm how much you use your mobile phone for business compa…" at bounding box center [482, 186] width 418 height 8
click at [274, 201] on p "4/ The following Creditor bills are showing as still outstanding over six month…" at bounding box center [482, 206] width 418 height 16
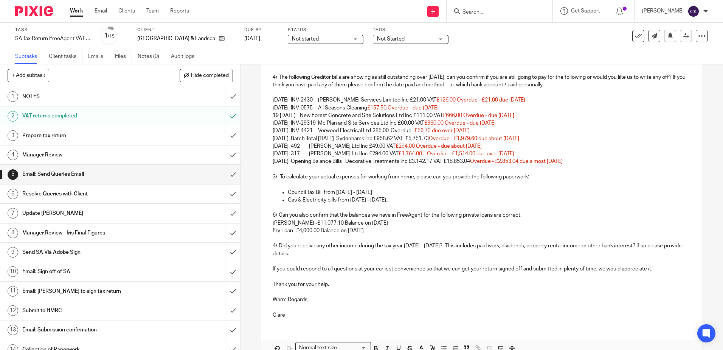
scroll to position [265, 0]
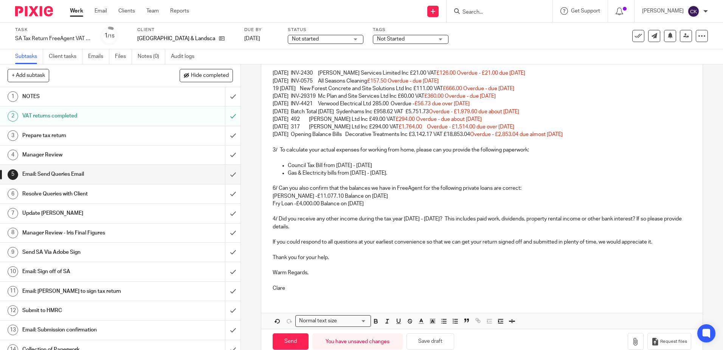
click at [273, 151] on p "3/ To calculate your actual expenses for working from home, please can you prov…" at bounding box center [482, 150] width 418 height 8
click at [274, 219] on p "4/ Did you receive any other income during the tax year 6th April 2024 - 5th Ap…" at bounding box center [482, 223] width 418 height 16
click at [406, 271] on p "Warm Regards," at bounding box center [482, 273] width 418 height 8
click at [427, 340] on button "Save draft" at bounding box center [431, 341] width 48 height 16
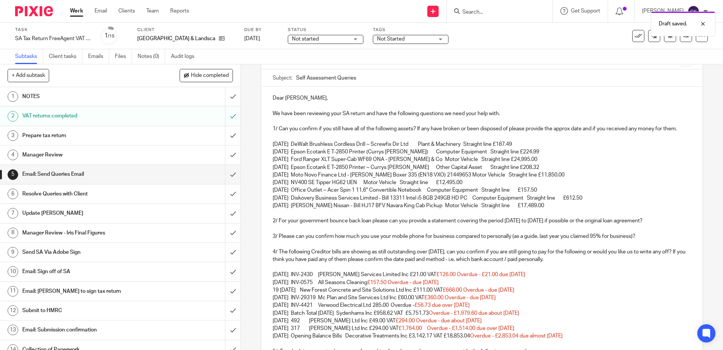
scroll to position [0, 0]
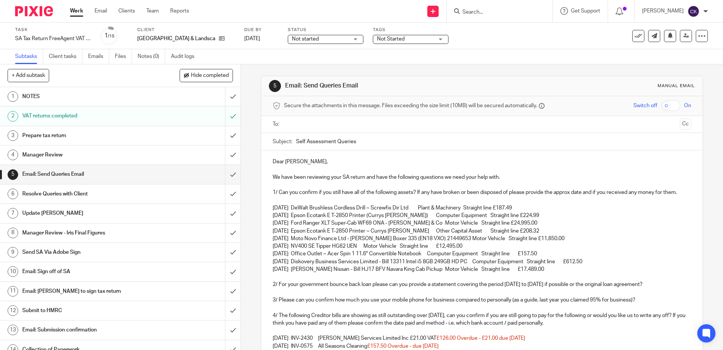
click at [105, 139] on h1 "Prepare tax return" at bounding box center [87, 135] width 130 height 11
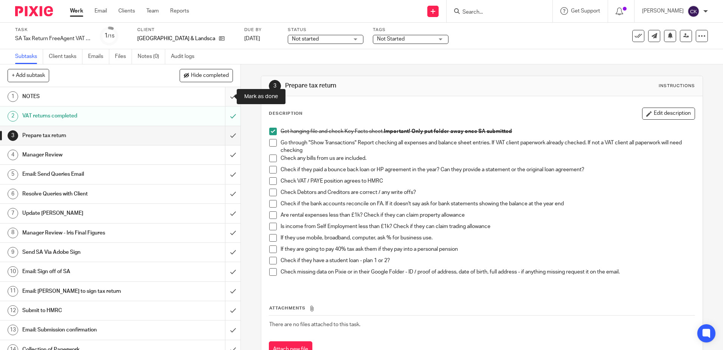
click at [225, 101] on input "submit" at bounding box center [120, 96] width 241 height 19
click at [271, 142] on span at bounding box center [273, 143] width 8 height 8
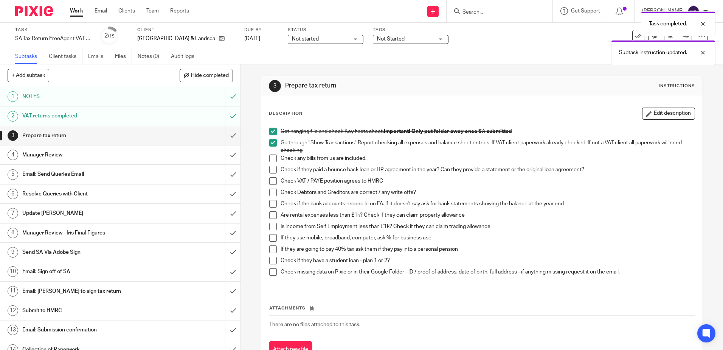
click at [269, 159] on span at bounding box center [273, 158] width 8 height 8
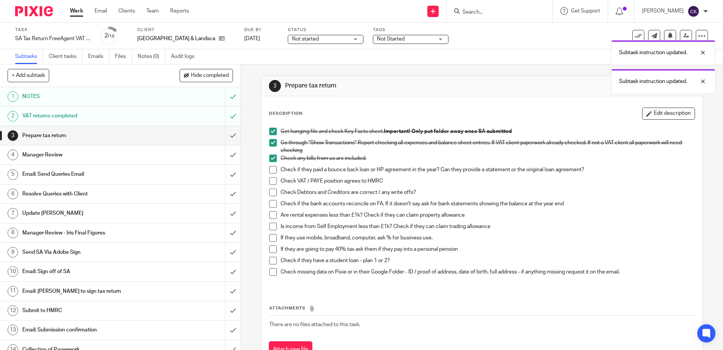
click at [269, 169] on span at bounding box center [273, 170] width 8 height 8
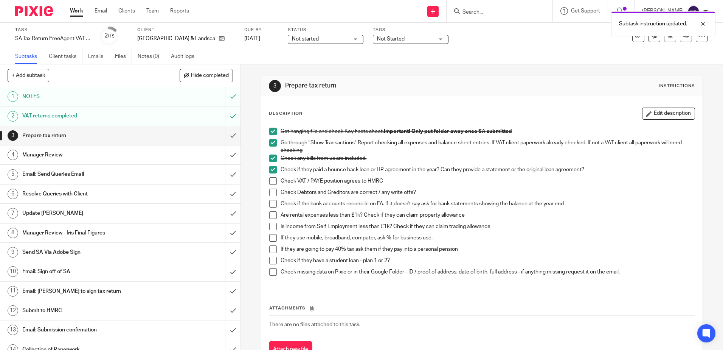
click at [272, 195] on span at bounding box center [273, 192] width 8 height 8
click at [271, 201] on span at bounding box center [273, 204] width 8 height 8
click at [269, 215] on span at bounding box center [273, 215] width 8 height 8
click at [270, 225] on span at bounding box center [273, 226] width 8 height 8
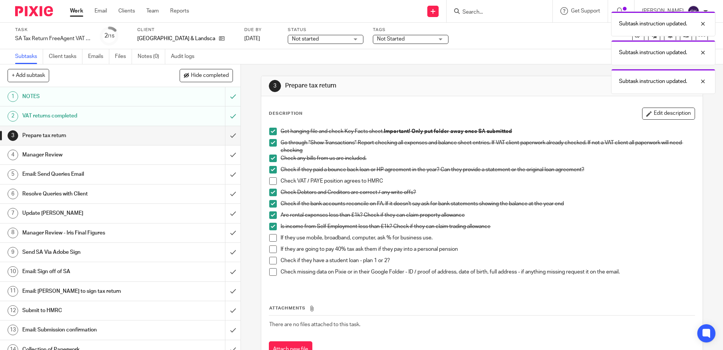
click at [270, 236] on span at bounding box center [273, 238] width 8 height 8
click at [270, 249] on span at bounding box center [273, 249] width 8 height 8
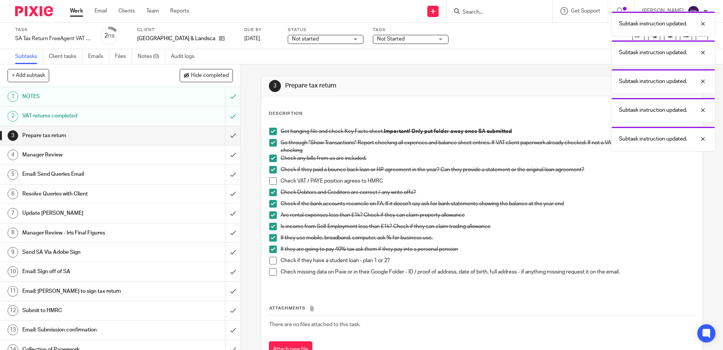
click at [271, 262] on span at bounding box center [273, 260] width 8 height 8
click at [273, 272] on span at bounding box center [273, 272] width 8 height 8
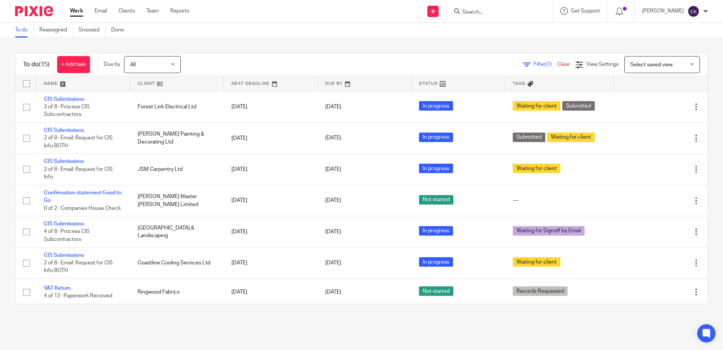
click at [494, 14] on input "Search" at bounding box center [496, 12] width 68 height 7
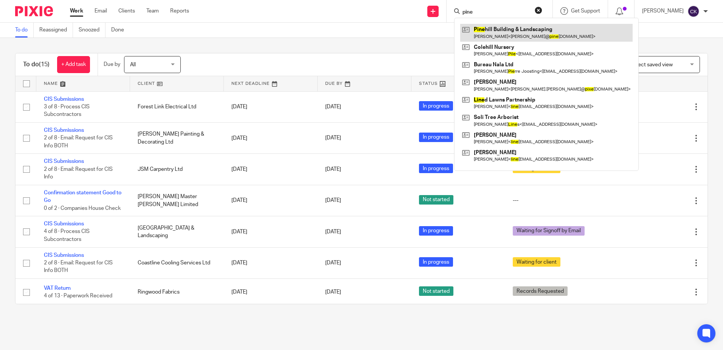
type input "pine"
click at [497, 37] on link at bounding box center [546, 32] width 172 height 17
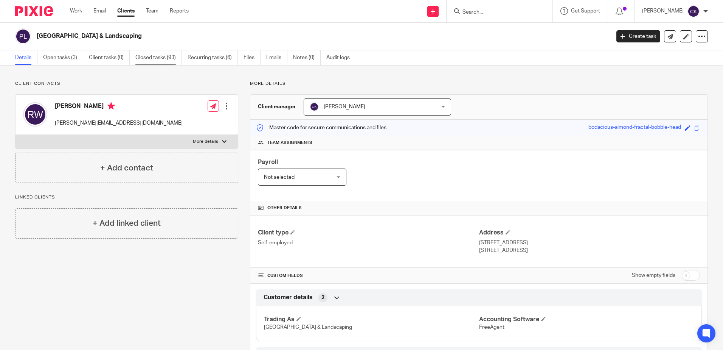
click at [164, 59] on link "Closed tasks (93)" at bounding box center [158, 57] width 47 height 15
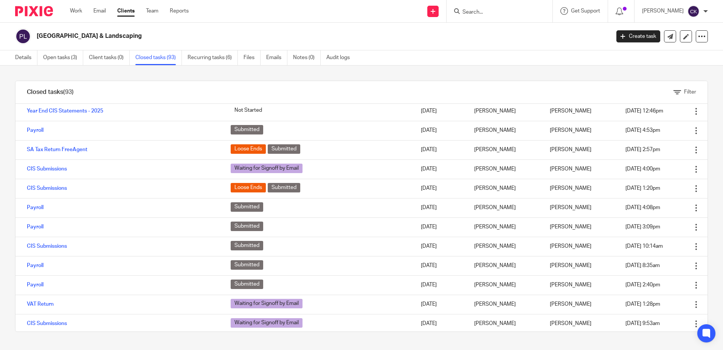
scroll to position [265, 0]
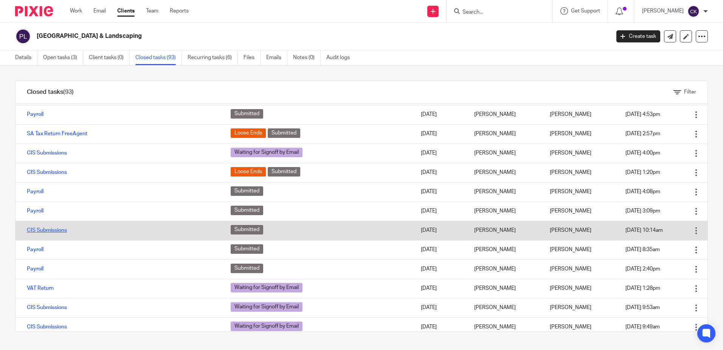
click at [61, 233] on link "CIS Submissions" at bounding box center [47, 229] width 40 height 5
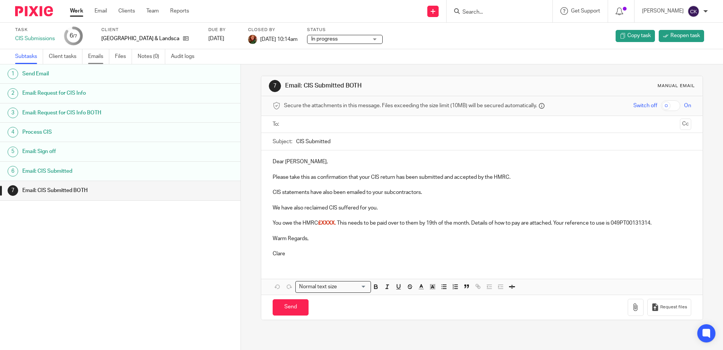
click at [98, 58] on link "Emails" at bounding box center [98, 56] width 21 height 15
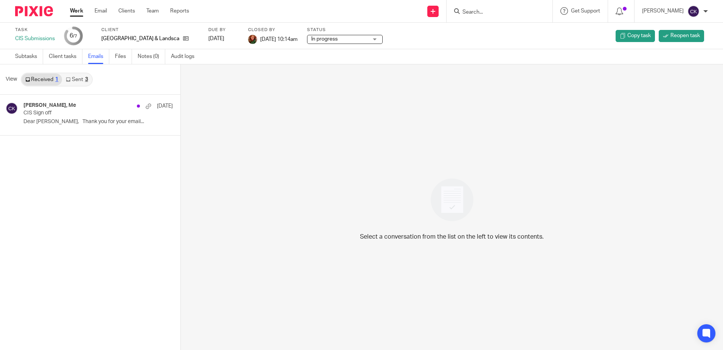
click at [78, 80] on link "Sent 3" at bounding box center [77, 79] width 30 height 12
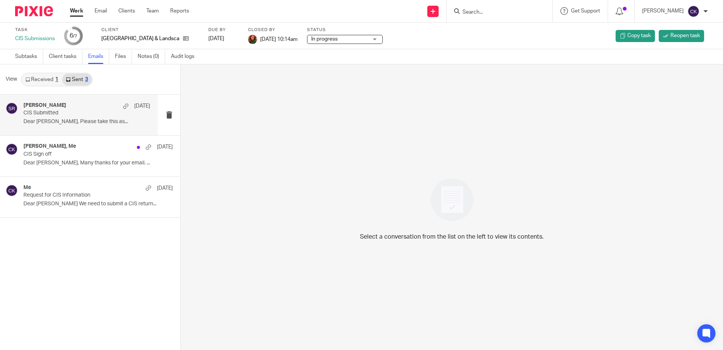
click at [49, 120] on p "Dear [PERSON_NAME], Please take this as..." at bounding box center [86, 121] width 127 height 6
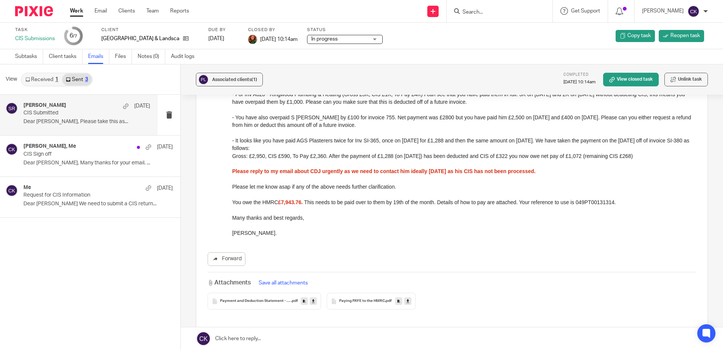
scroll to position [151, 0]
